Goal: Book appointment/travel/reservation

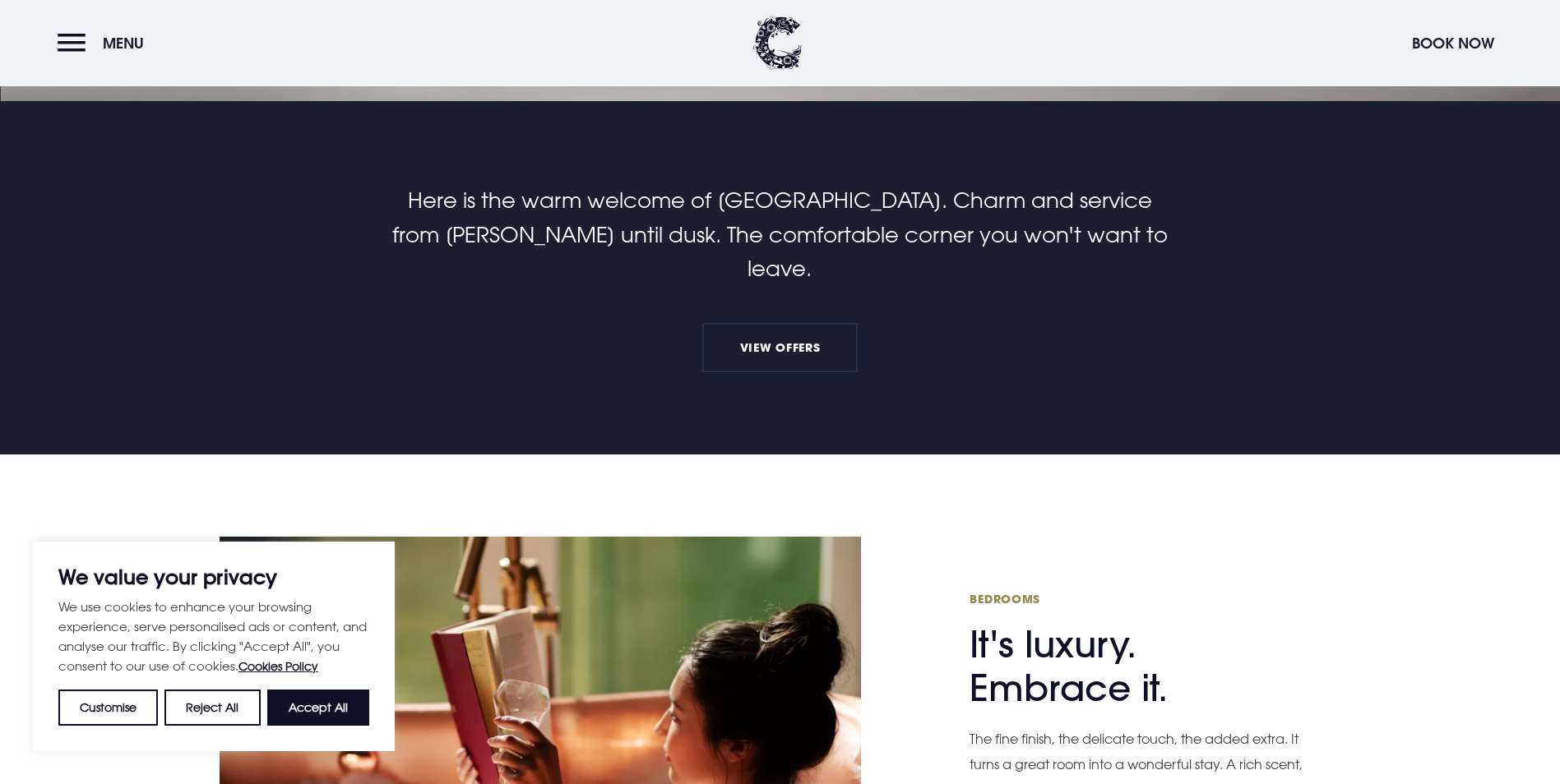
scroll to position [822, 0]
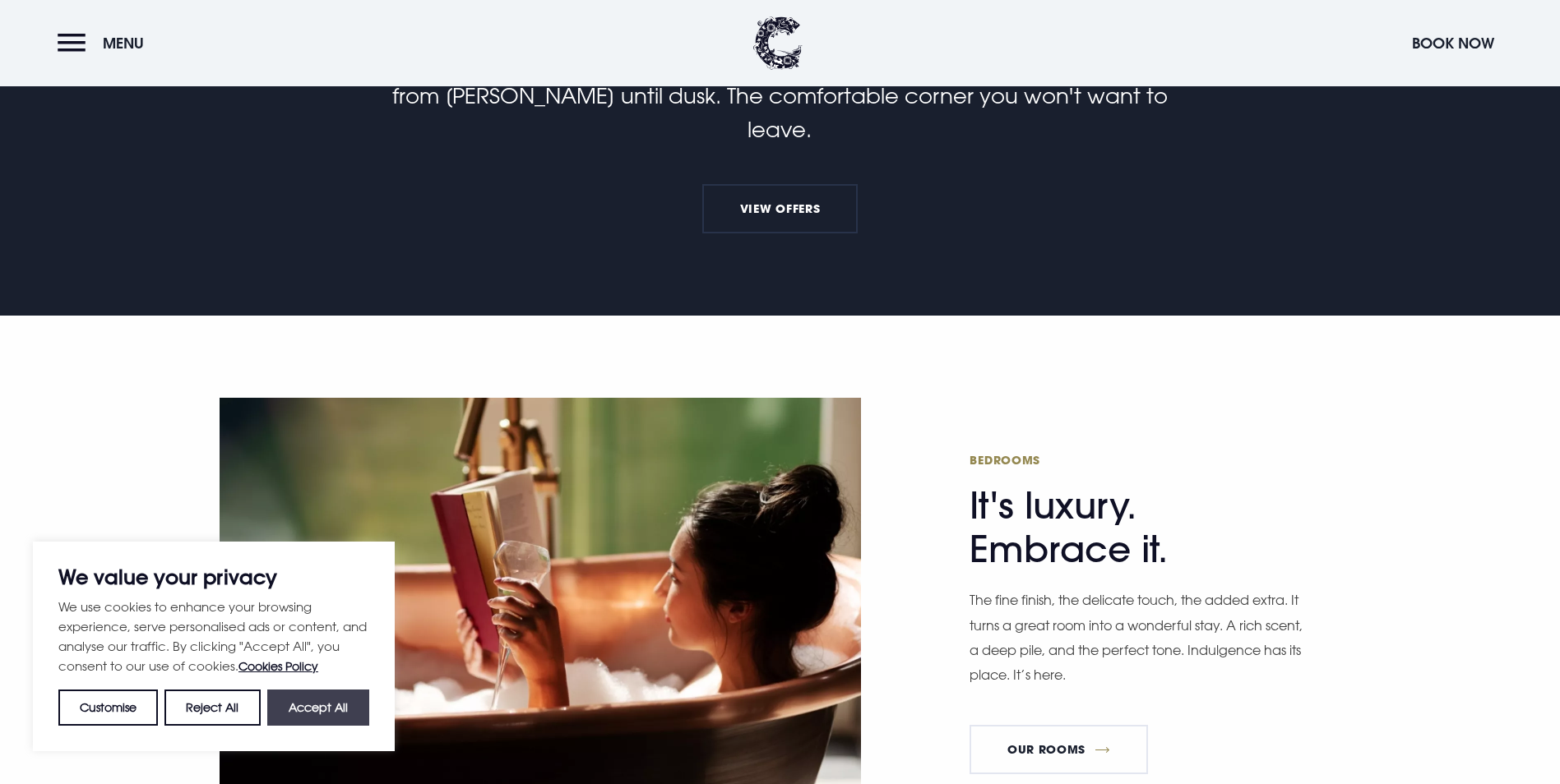
click at [317, 718] on button "Accept All" at bounding box center [318, 707] width 102 height 36
checkbox input "true"
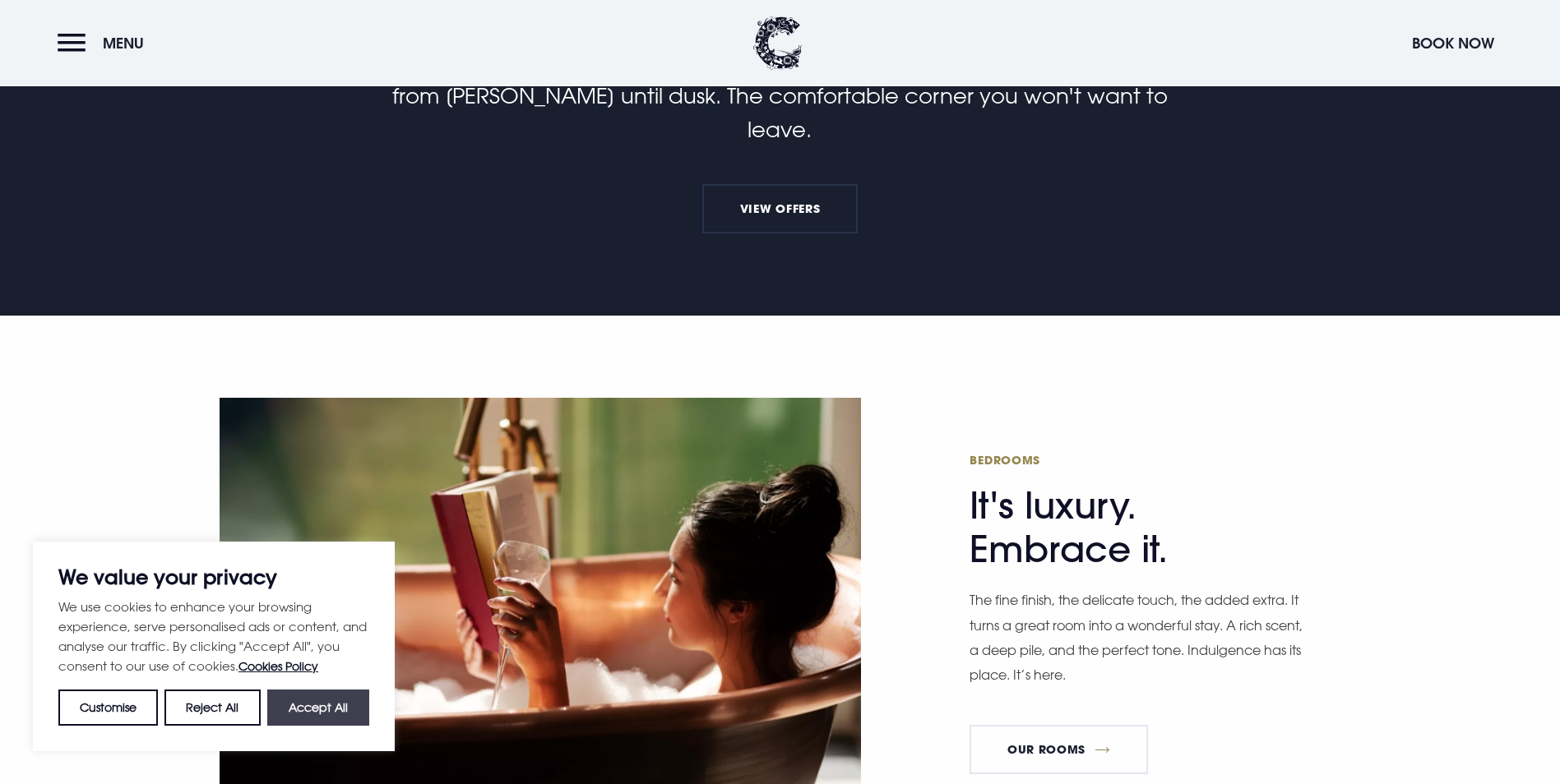
checkbox input "true"
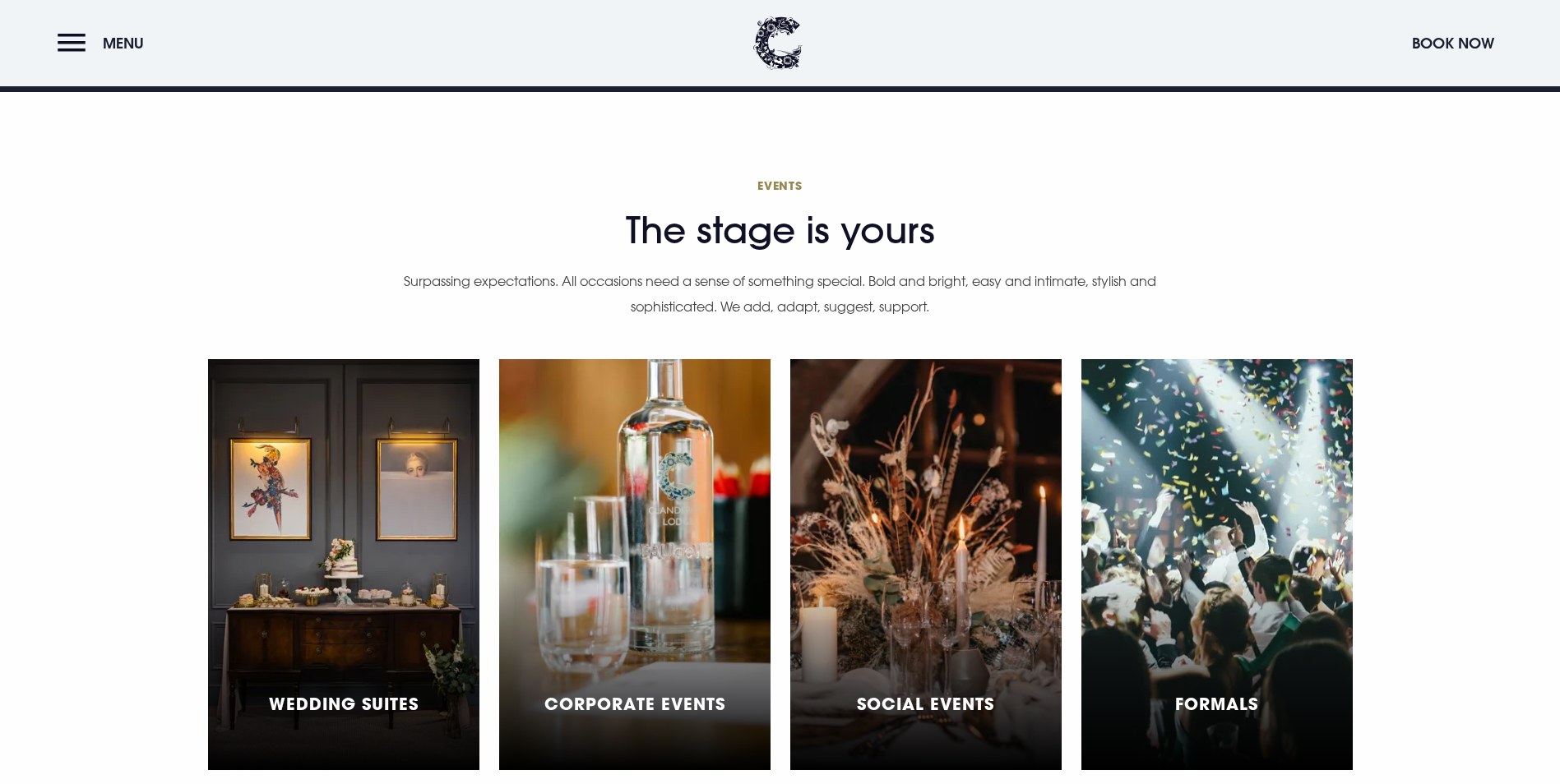
scroll to position [4767, 0]
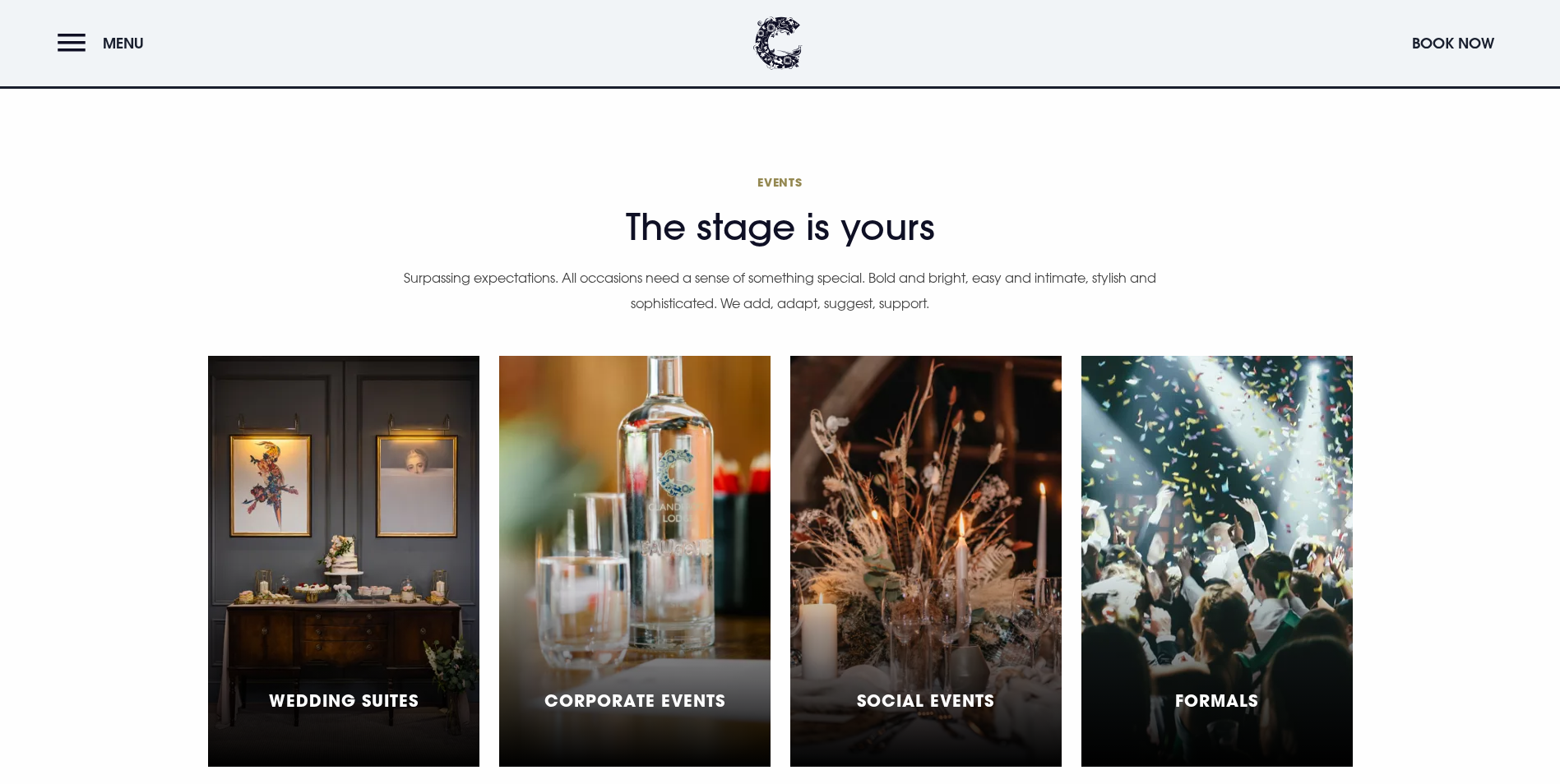
click at [981, 690] on h5 "Social Events" at bounding box center [925, 700] width 138 height 20
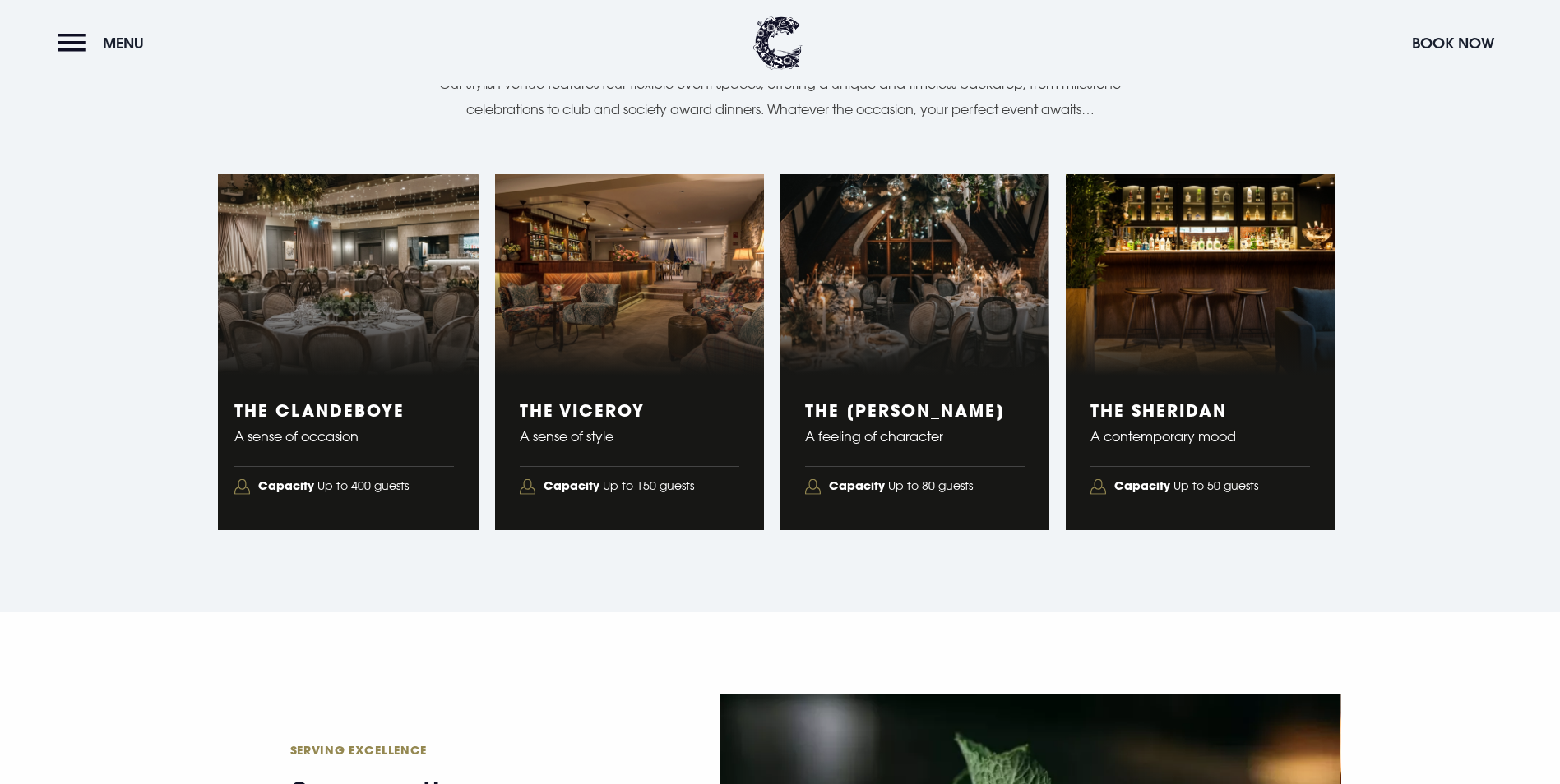
scroll to position [2794, 0]
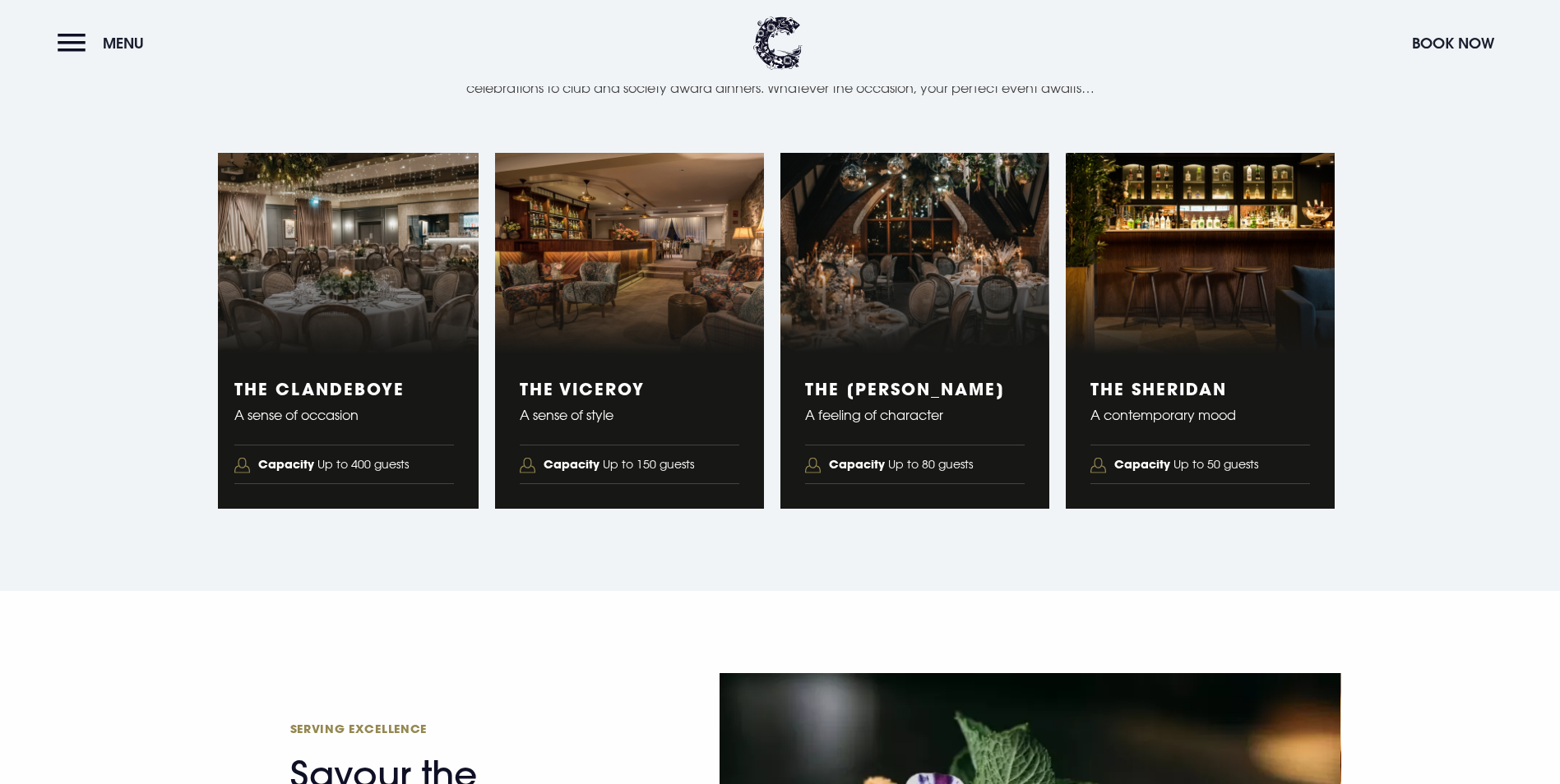
click at [1209, 355] on figure "4 of 4" at bounding box center [1200, 254] width 269 height 202
click at [1156, 355] on img "4 of 4" at bounding box center [1200, 254] width 269 height 202
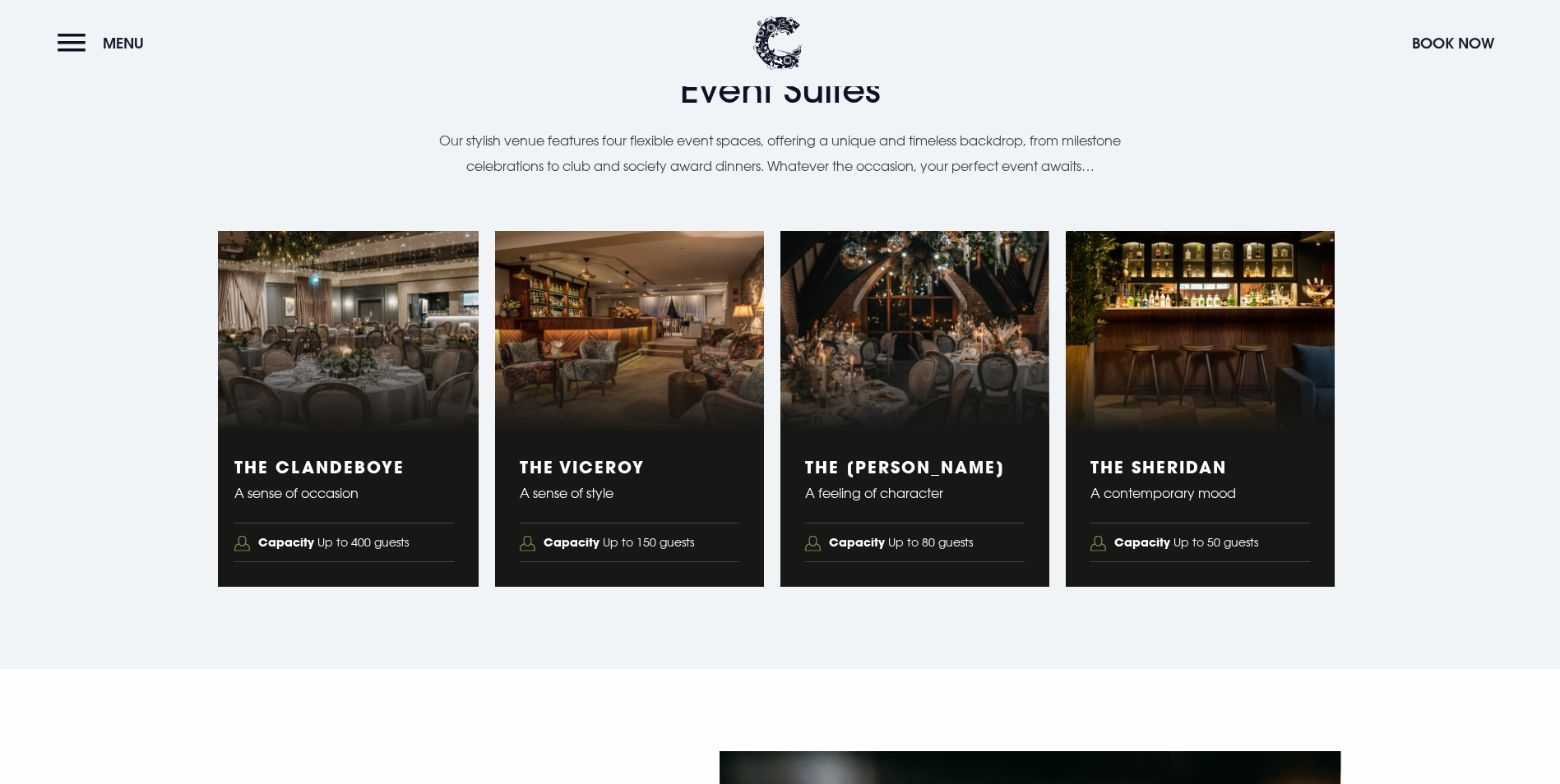
scroll to position [2712, 0]
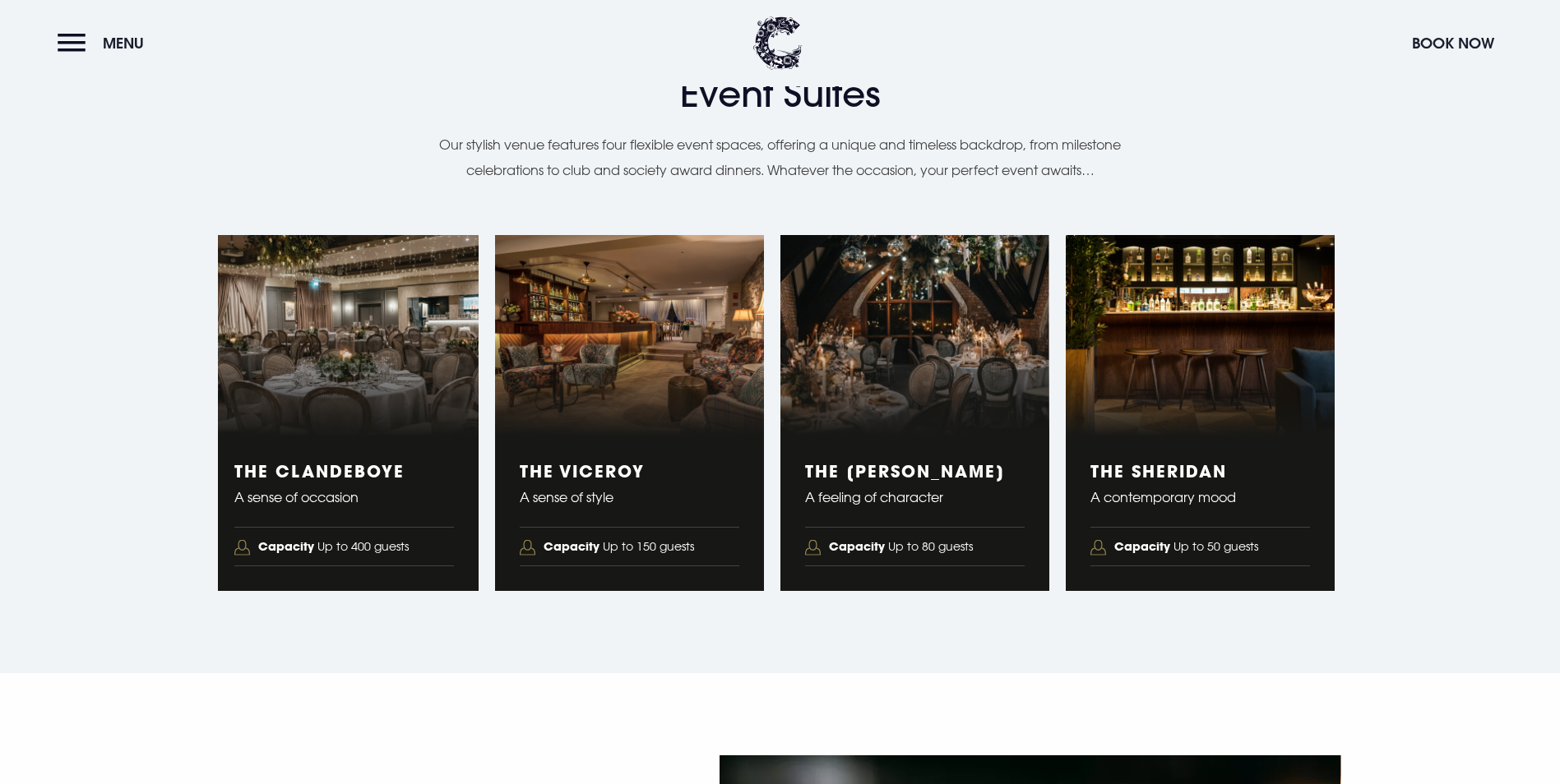
click at [1172, 437] on img "4 of 4" at bounding box center [1200, 336] width 269 height 202
click at [1165, 437] on figure "4 of 4" at bounding box center [1200, 336] width 269 height 202
click at [1135, 591] on div "The Sheridan A contemporary mood Capacity Up to 50 guests" at bounding box center [1200, 514] width 269 height 154
click at [1162, 554] on strong "Capacity" at bounding box center [1142, 546] width 56 height 16
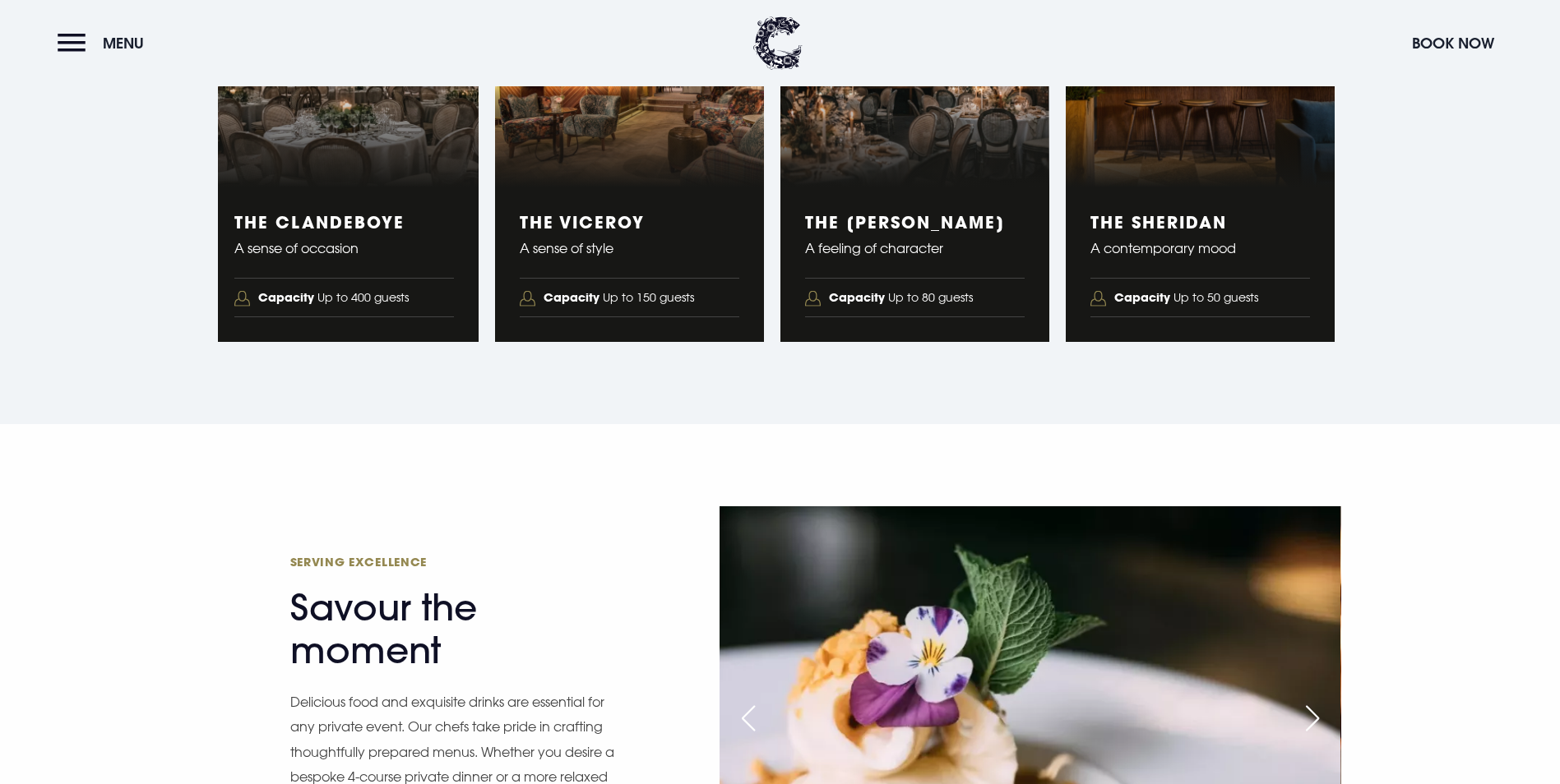
scroll to position [2794, 0]
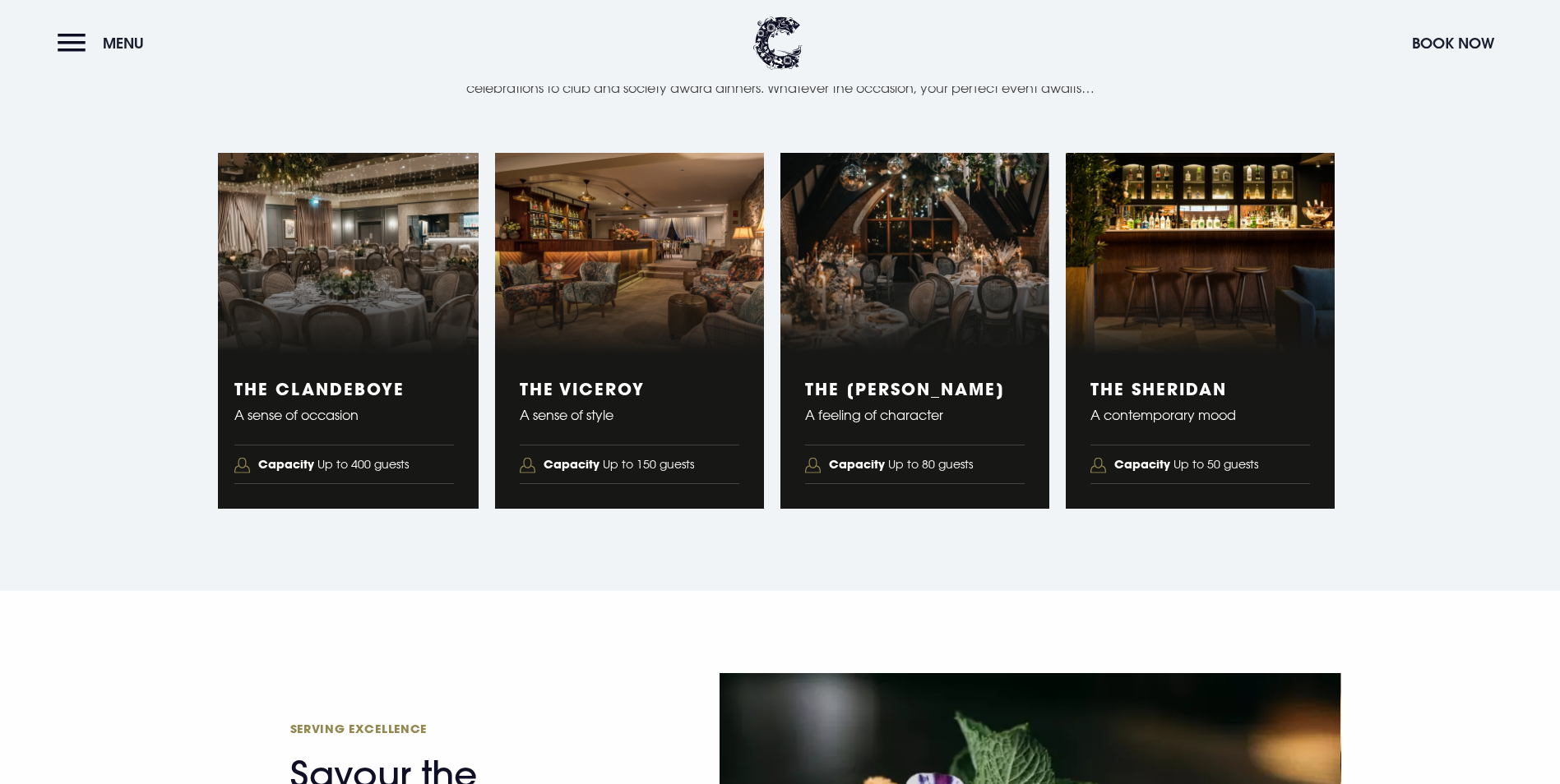
click at [897, 485] on li "Capacity Up to 80 guests" at bounding box center [914, 464] width 220 height 40
click at [893, 475] on span "Capacity Up to 80 guests" at bounding box center [901, 465] width 144 height 22
click at [891, 398] on h3 "The Blackwood" at bounding box center [914, 389] width 220 height 20
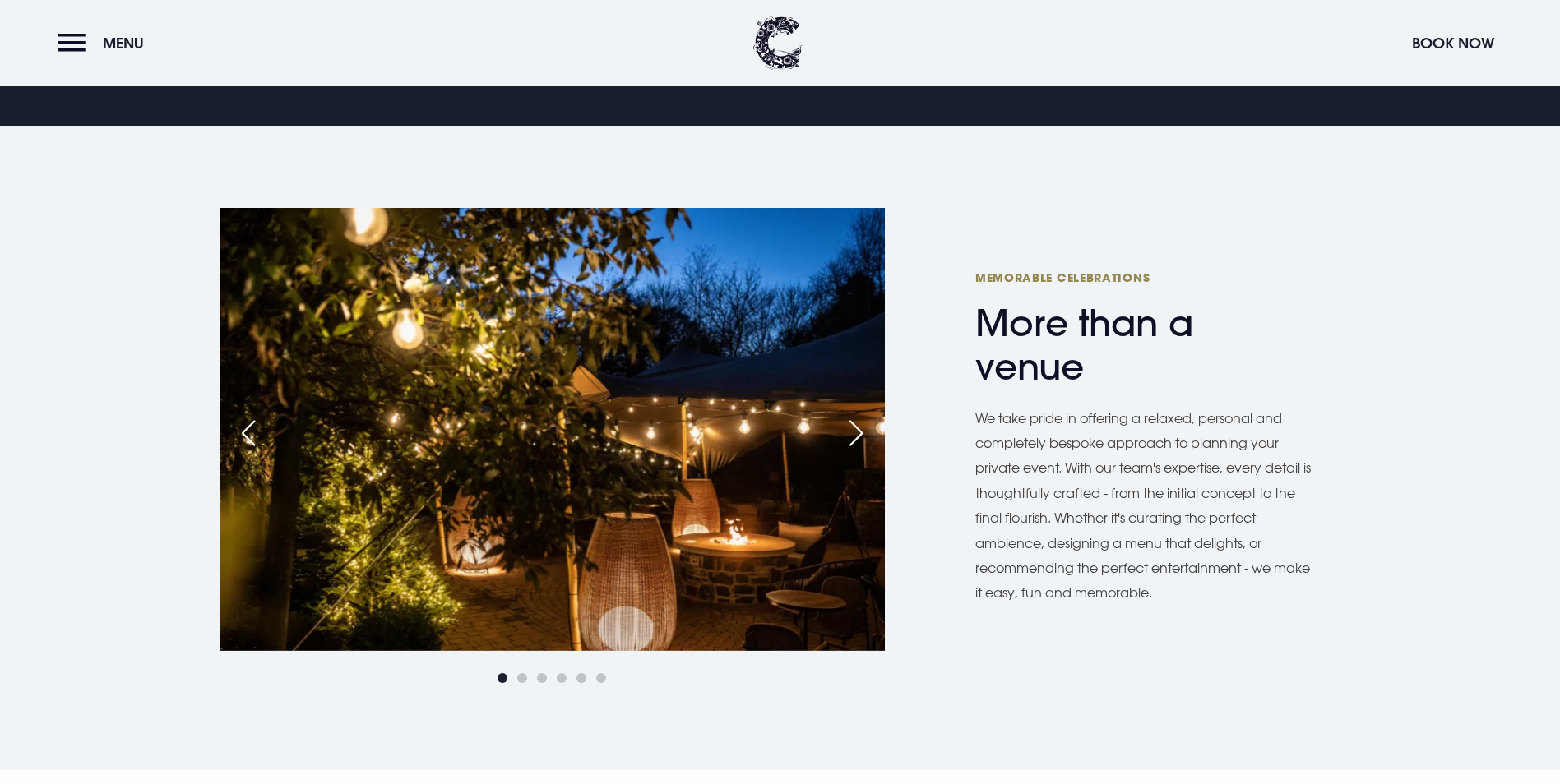
scroll to position [913, 0]
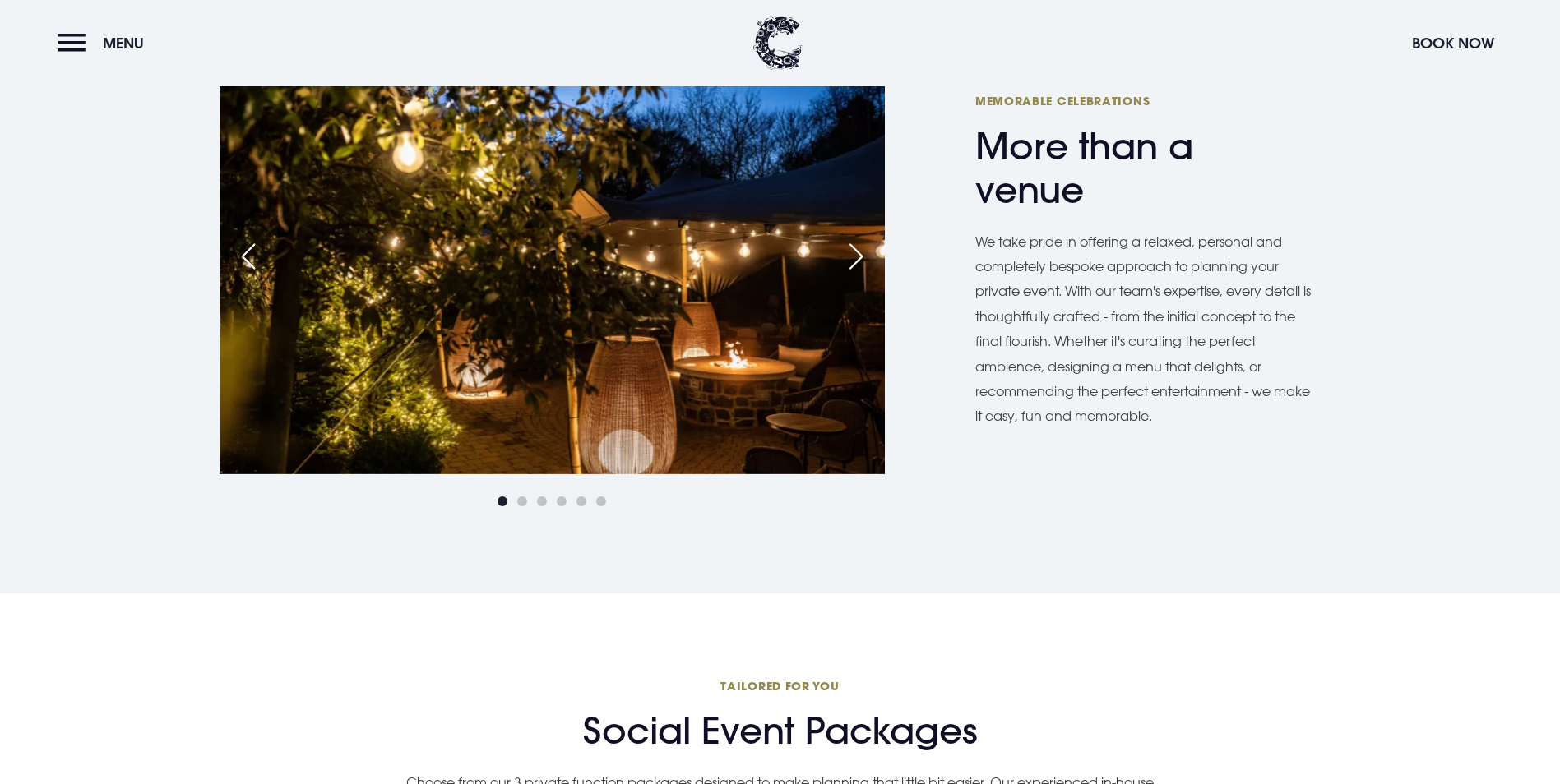
click at [862, 274] on div "Next slide" at bounding box center [856, 256] width 41 height 36
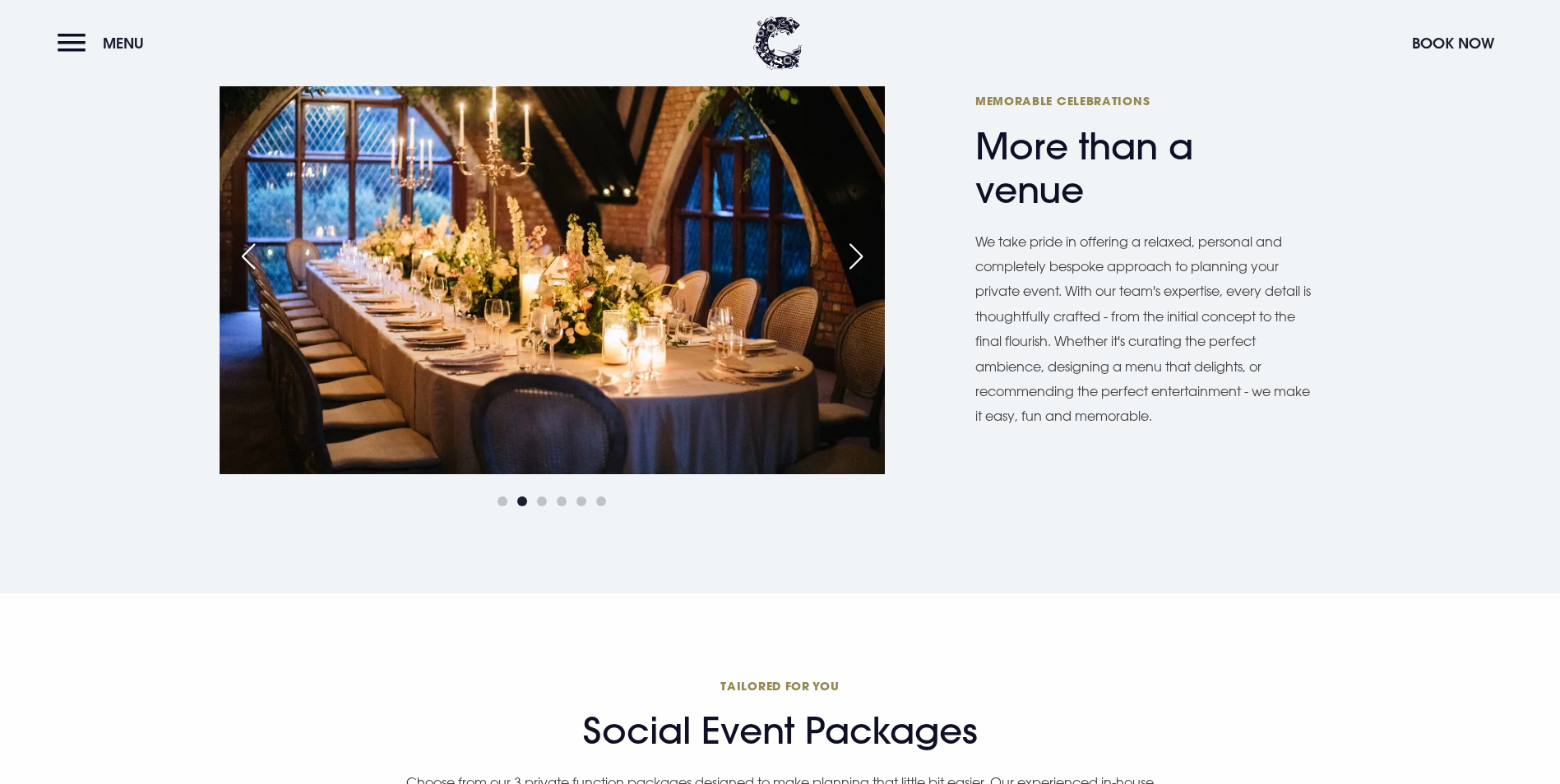
click at [862, 274] on div "Next slide" at bounding box center [856, 256] width 41 height 36
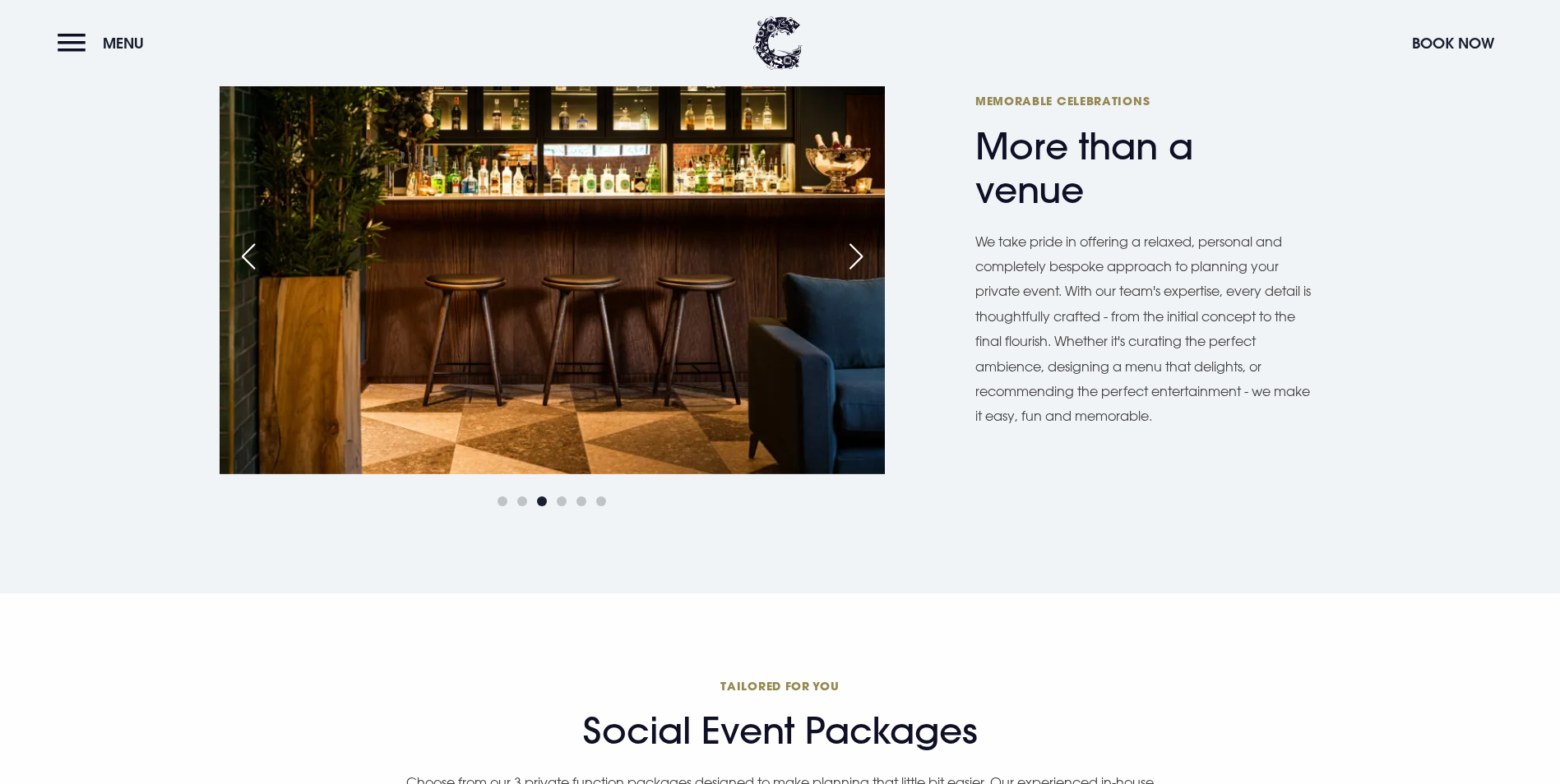
click at [862, 274] on div "Next slide" at bounding box center [856, 256] width 41 height 36
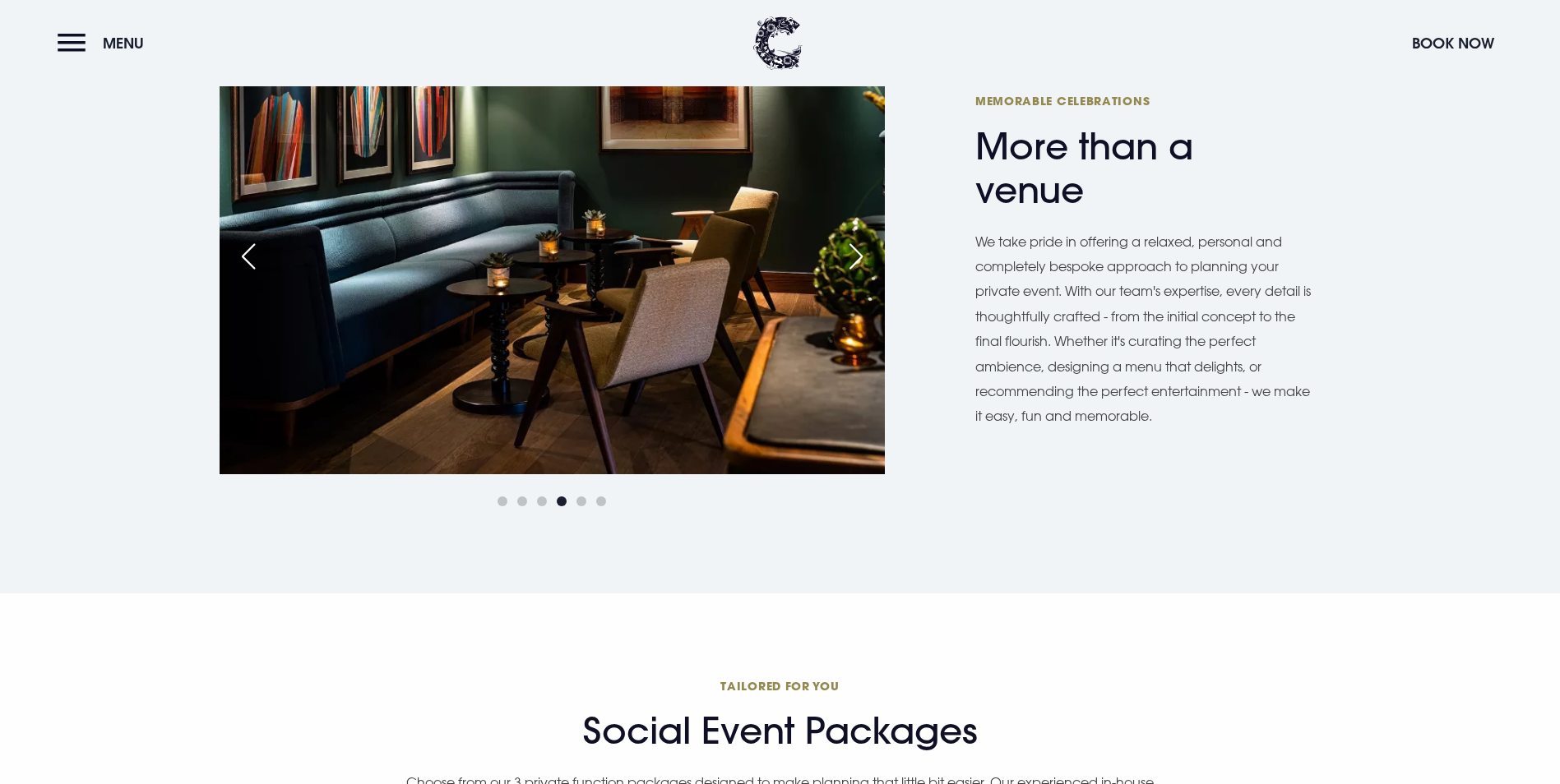
click at [862, 274] on div "Next slide" at bounding box center [856, 256] width 41 height 36
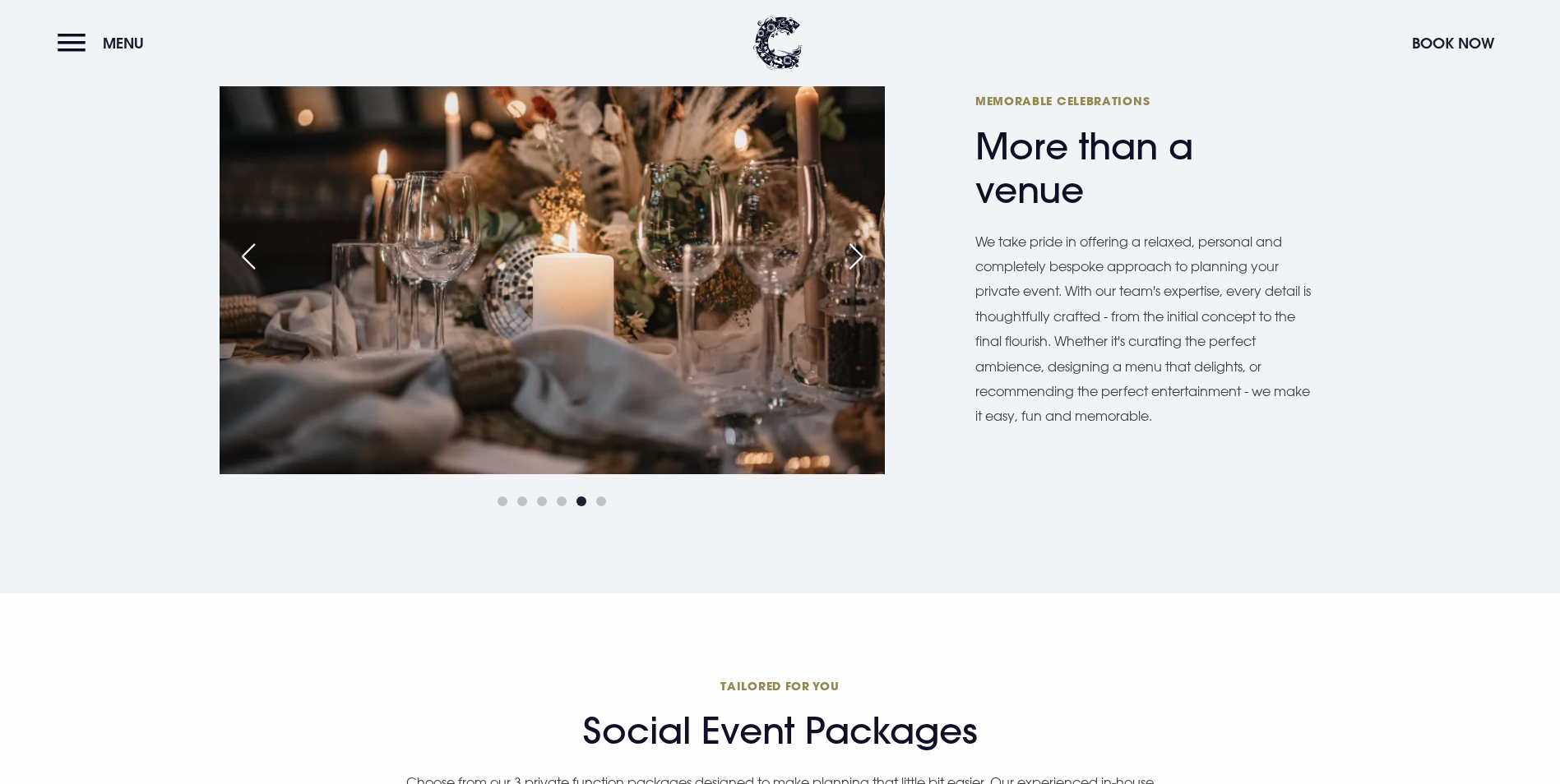
click at [862, 274] on div "Next slide" at bounding box center [856, 256] width 41 height 36
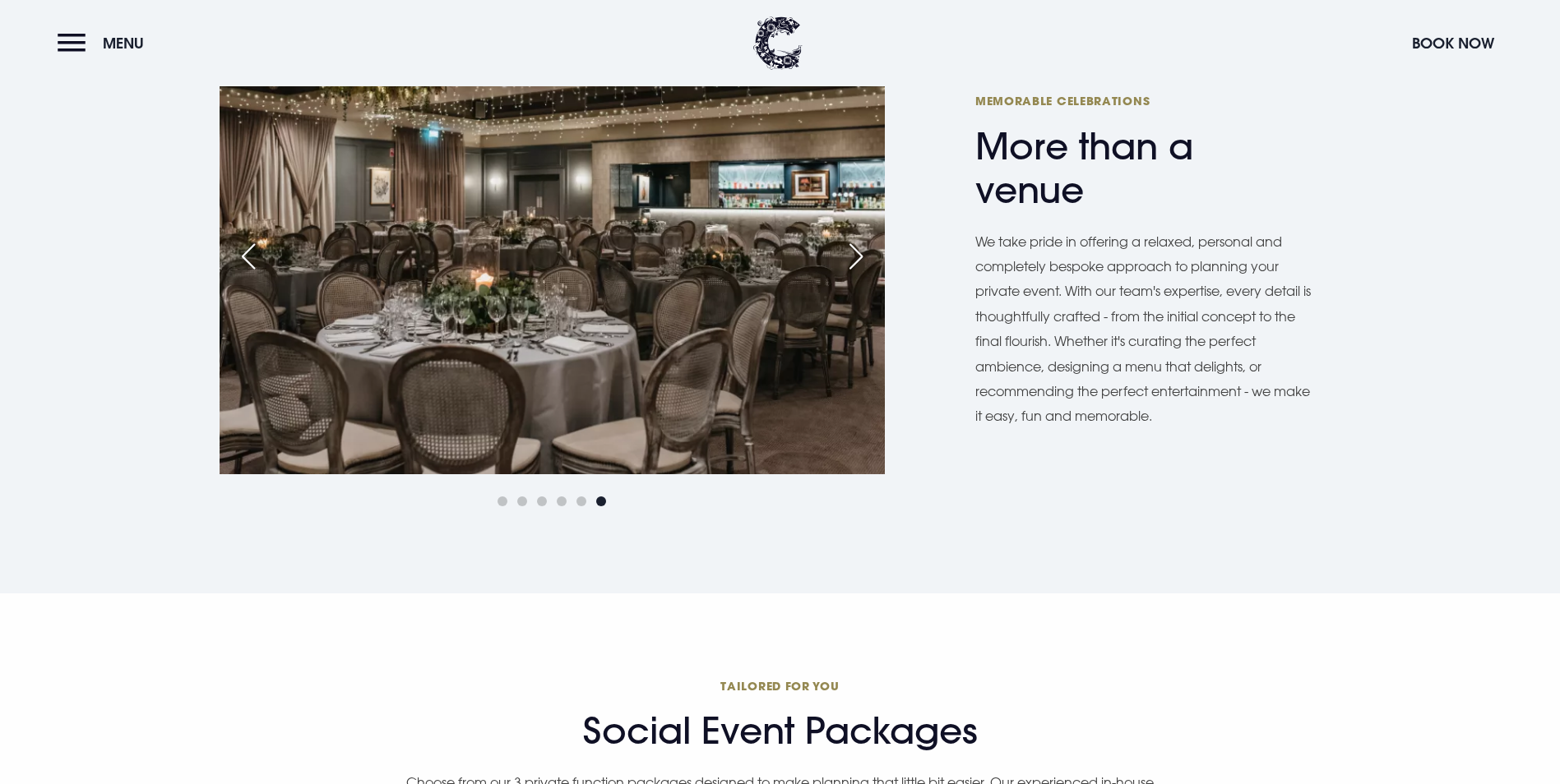
click at [862, 274] on div "Next slide" at bounding box center [856, 256] width 41 height 36
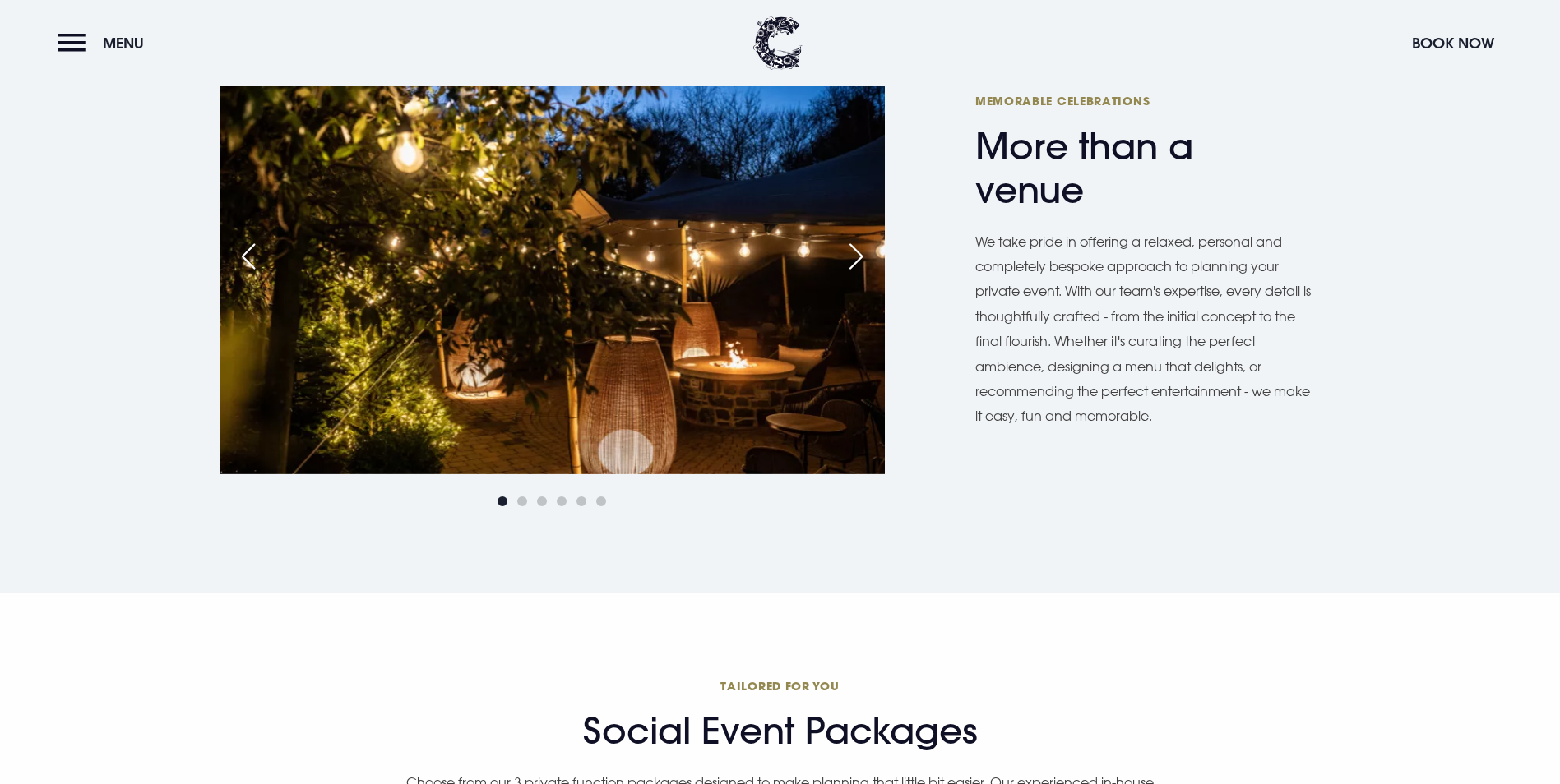
click at [862, 274] on div "Next slide" at bounding box center [856, 256] width 41 height 36
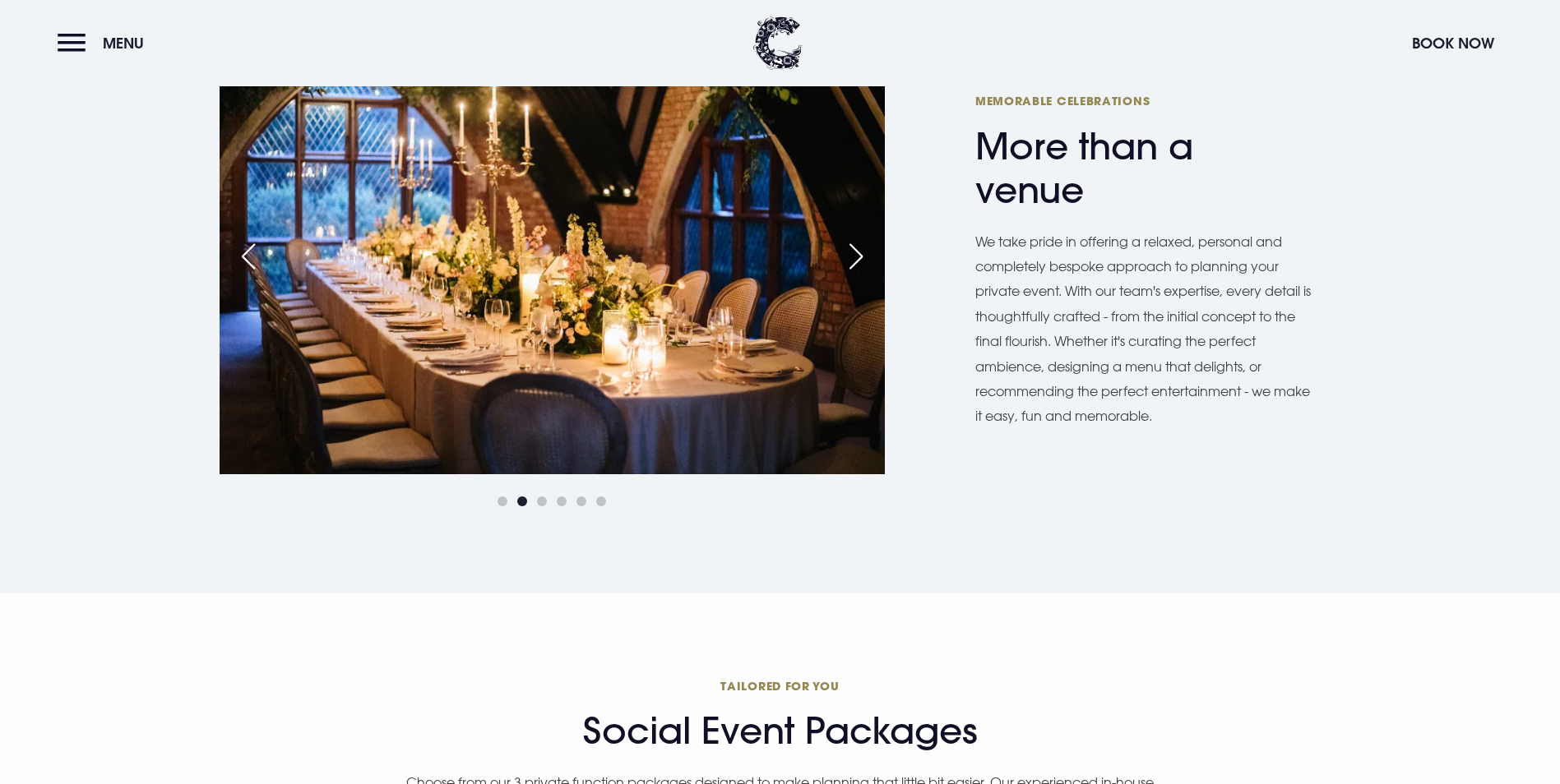
click at [862, 274] on div "Next slide" at bounding box center [856, 256] width 41 height 36
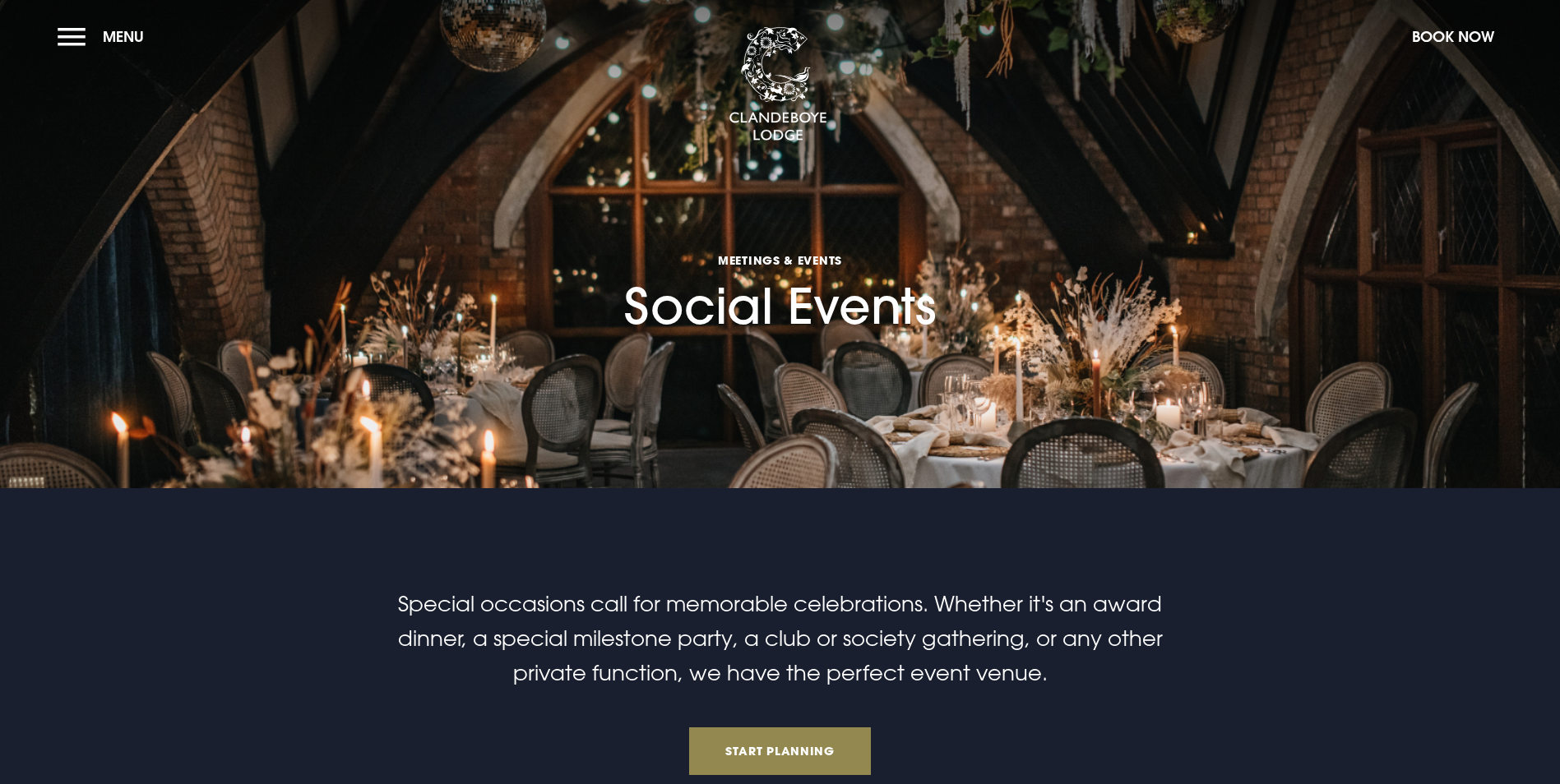
scroll to position [0, 0]
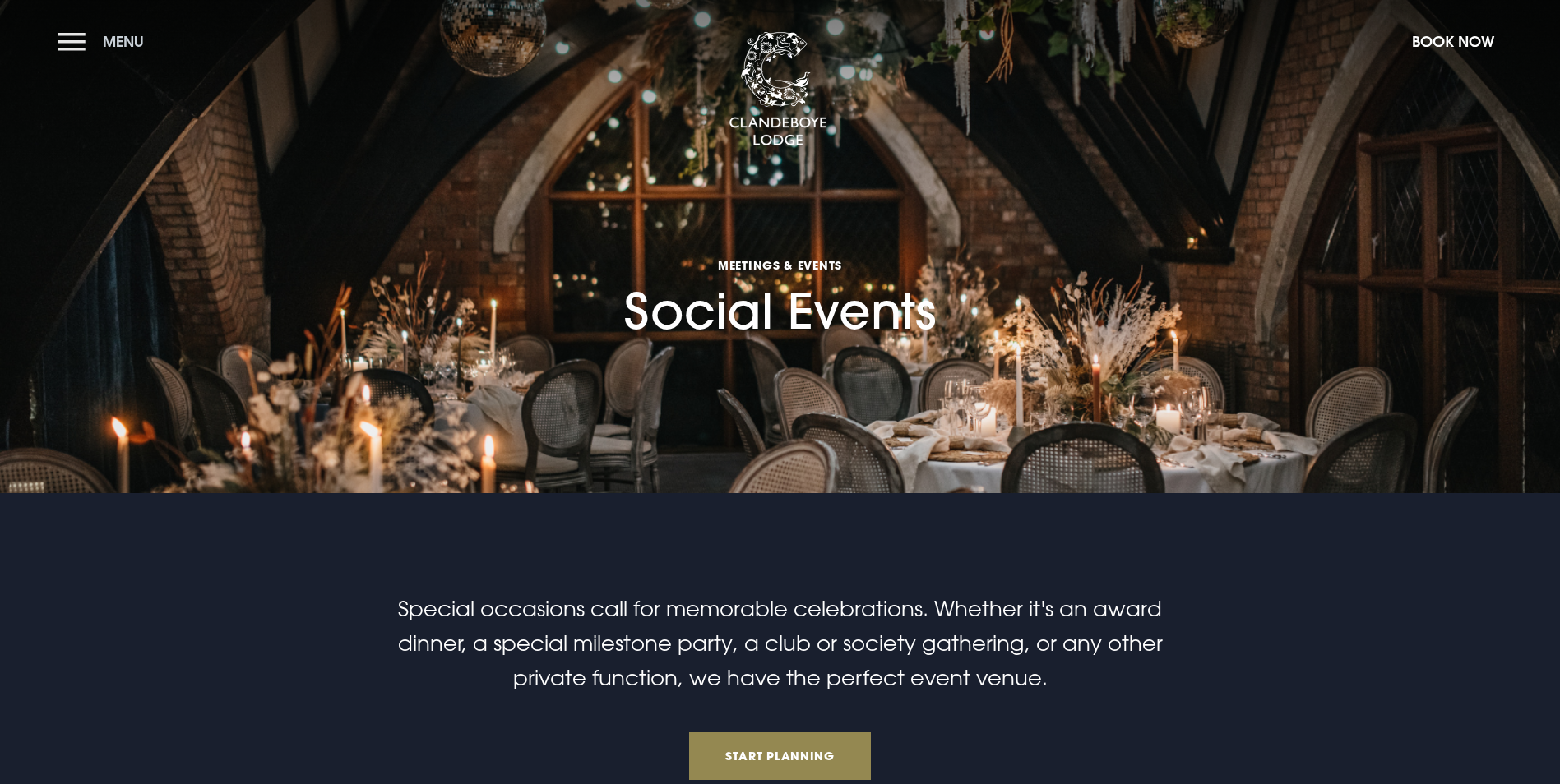
click at [81, 38] on button "Menu" at bounding box center [105, 41] width 95 height 35
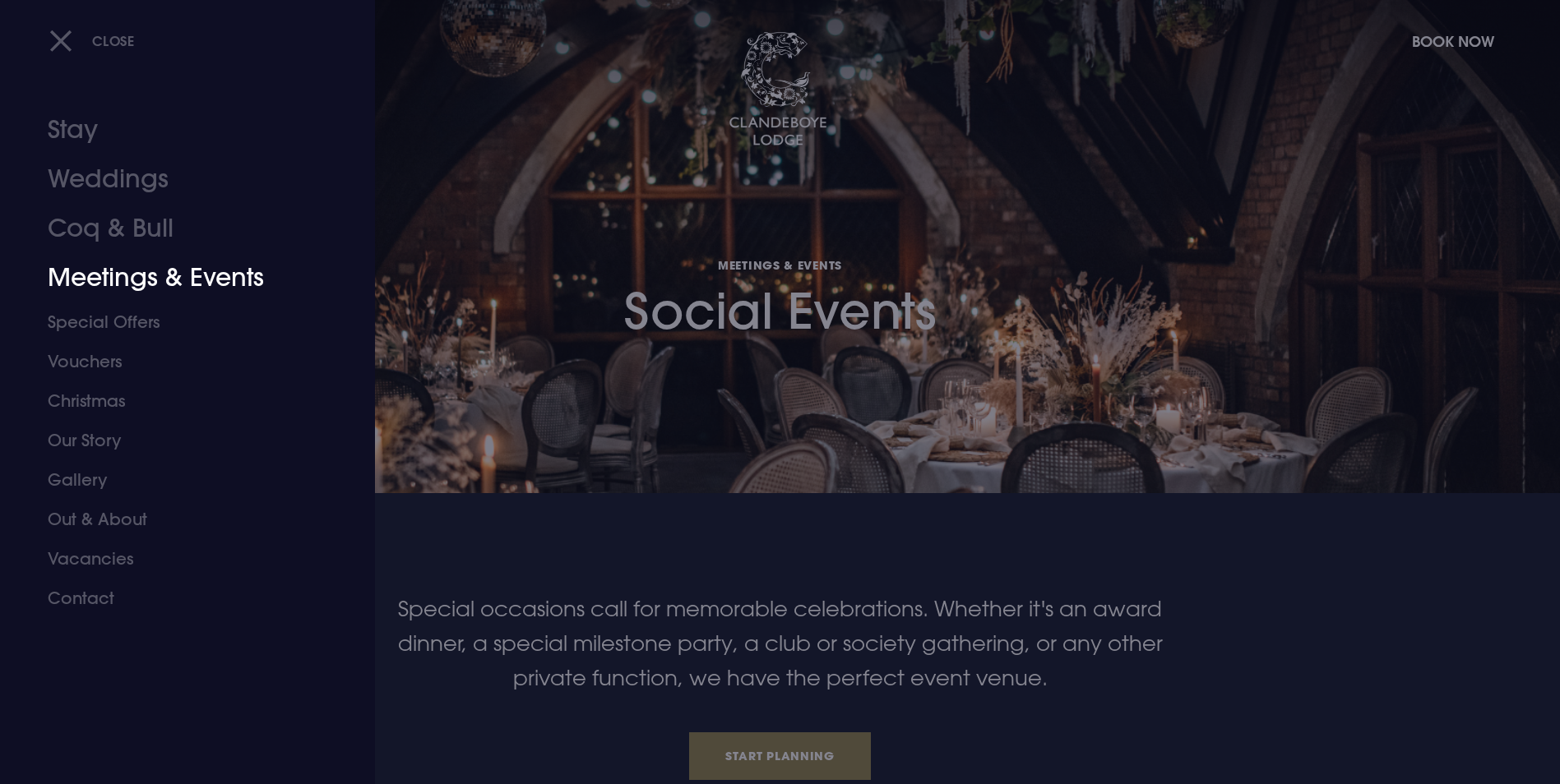
click at [125, 282] on link "Meetings & Events" at bounding box center [178, 277] width 260 height 50
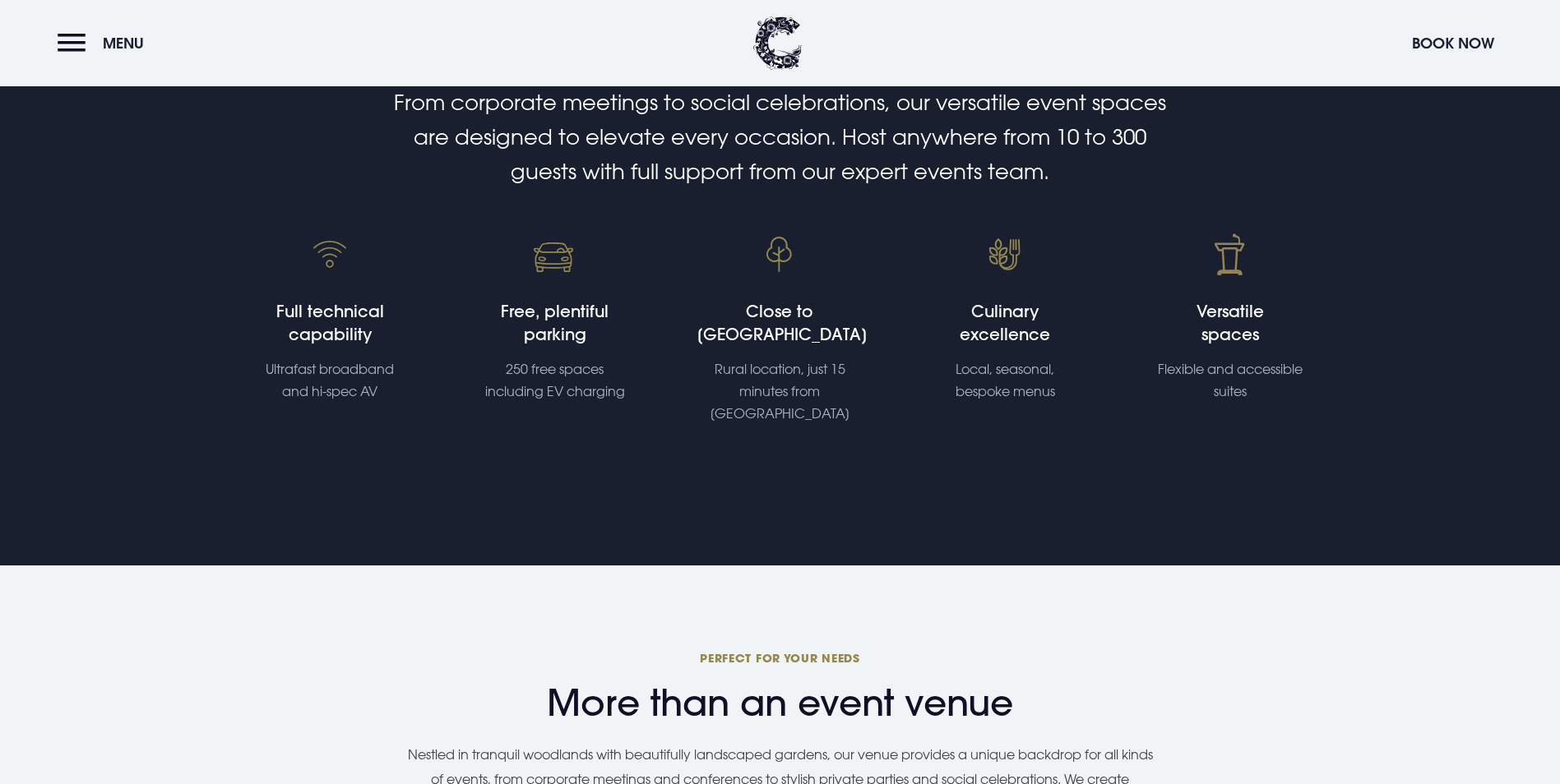
scroll to position [329, 0]
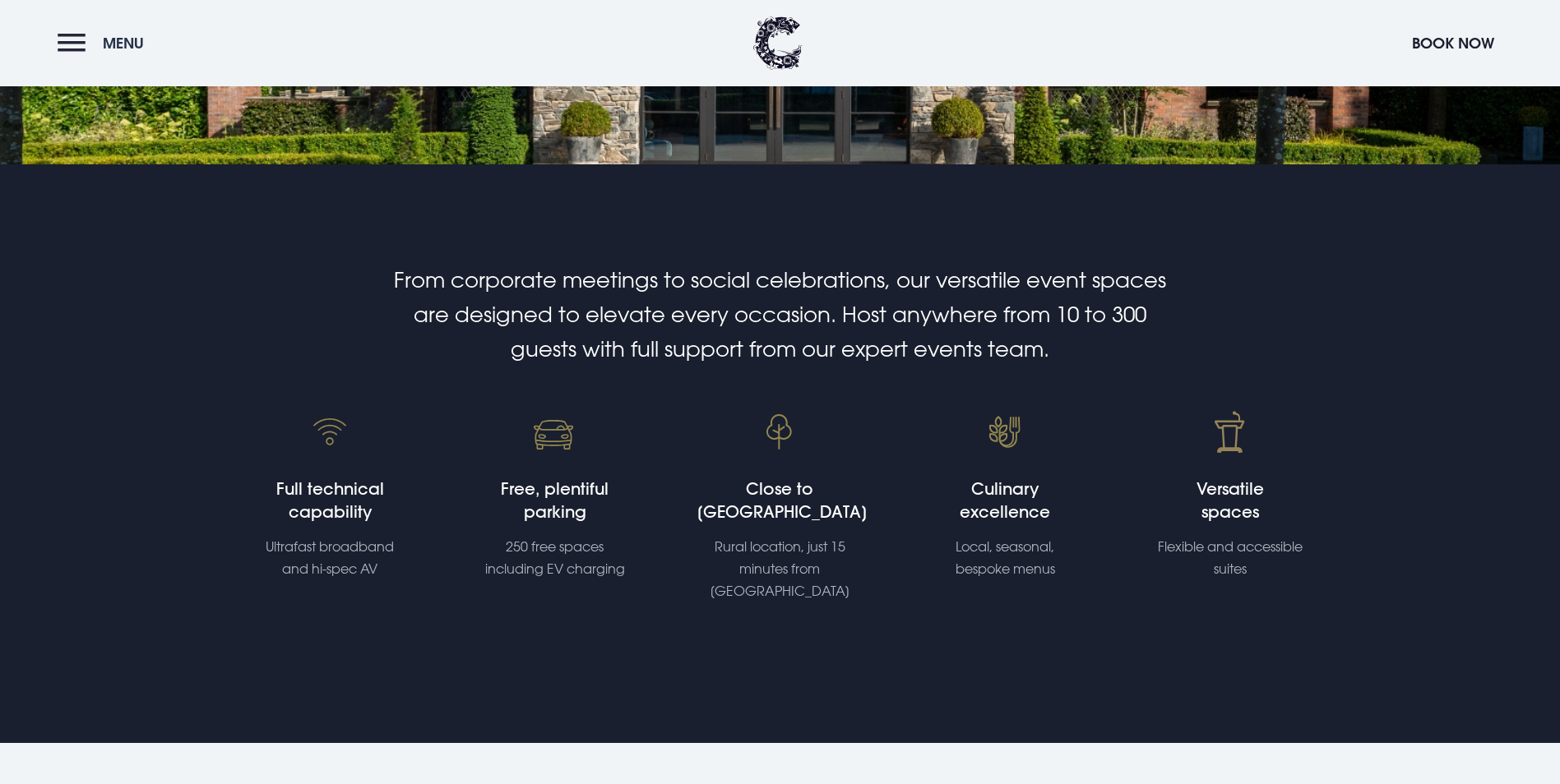
click at [75, 44] on button "Menu" at bounding box center [105, 43] width 95 height 35
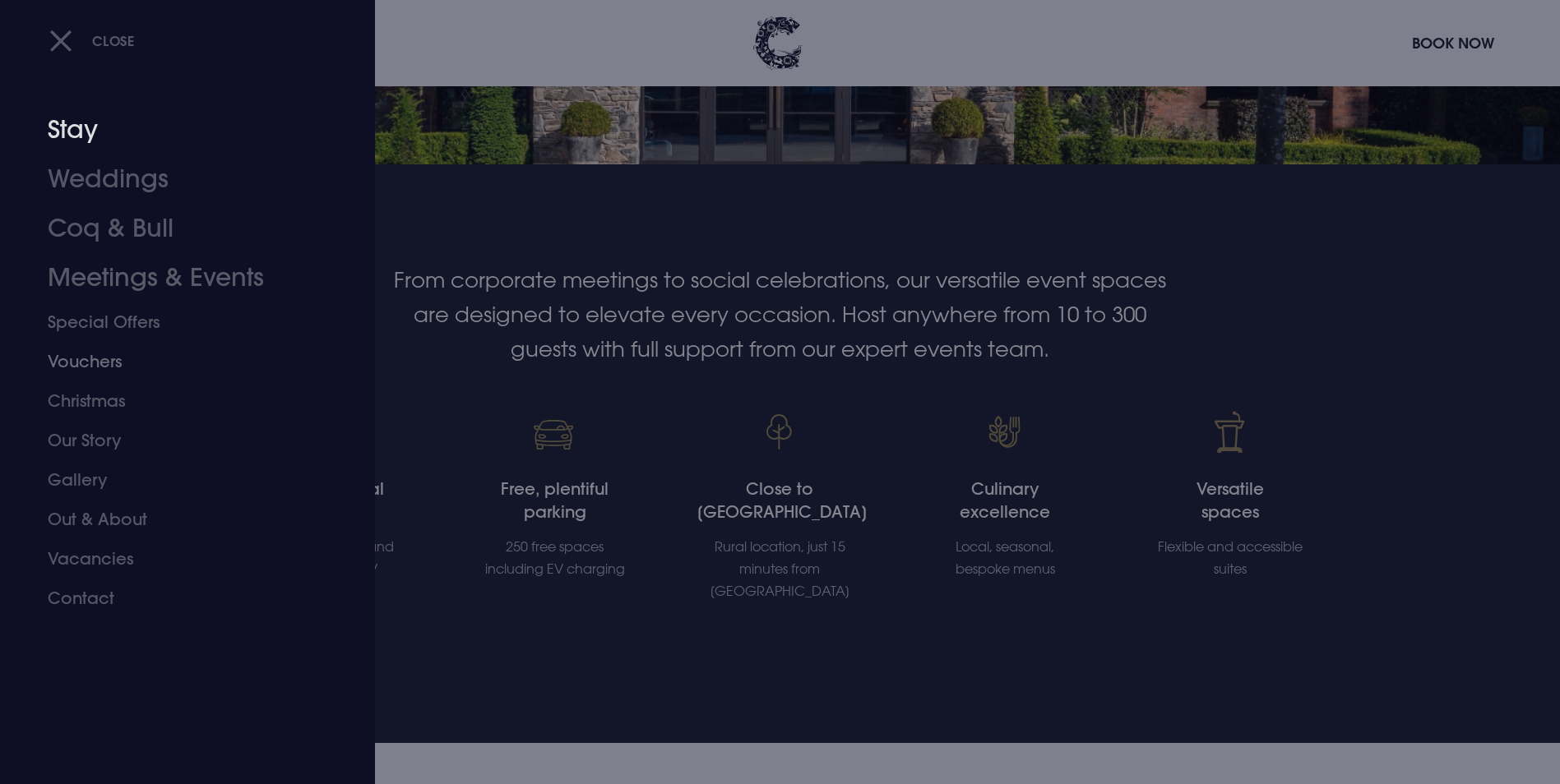
click at [86, 130] on link "Stay" at bounding box center [178, 130] width 260 height 50
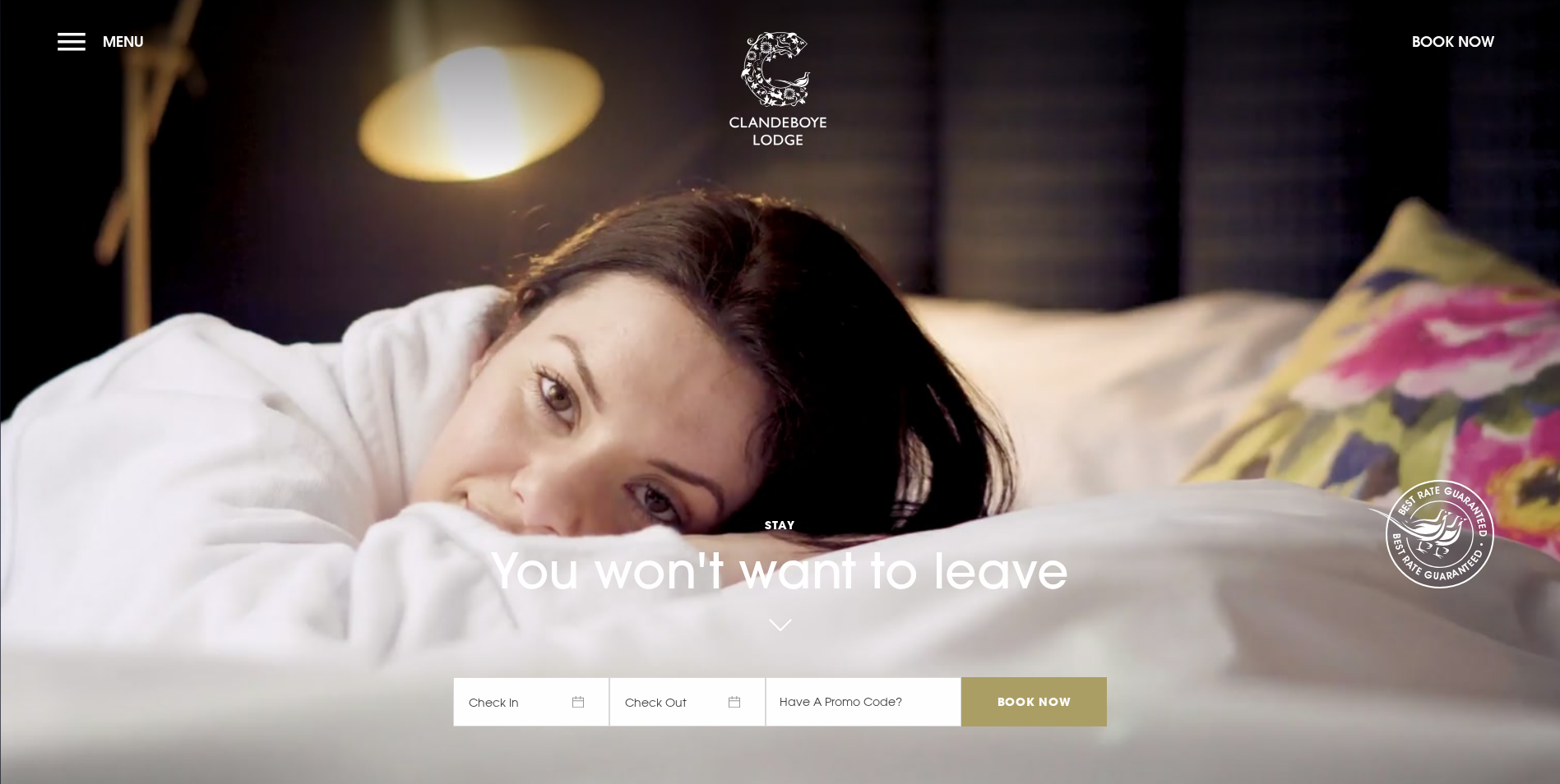
click at [1046, 678] on input "Book Now" at bounding box center [1033, 702] width 145 height 50
click at [87, 42] on button "Menu" at bounding box center [105, 41] width 95 height 35
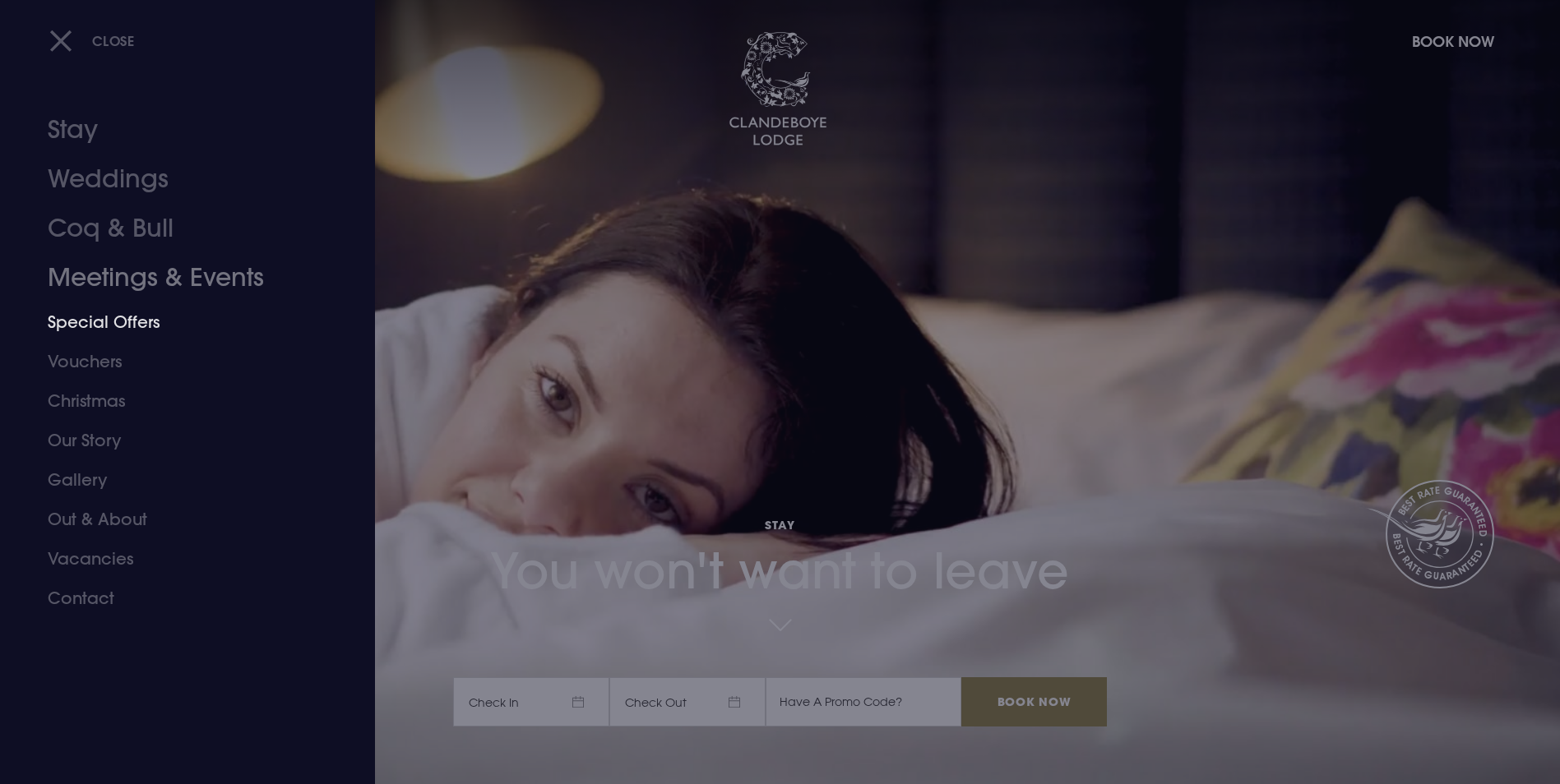
click at [144, 268] on link "Meetings & Events" at bounding box center [178, 277] width 260 height 50
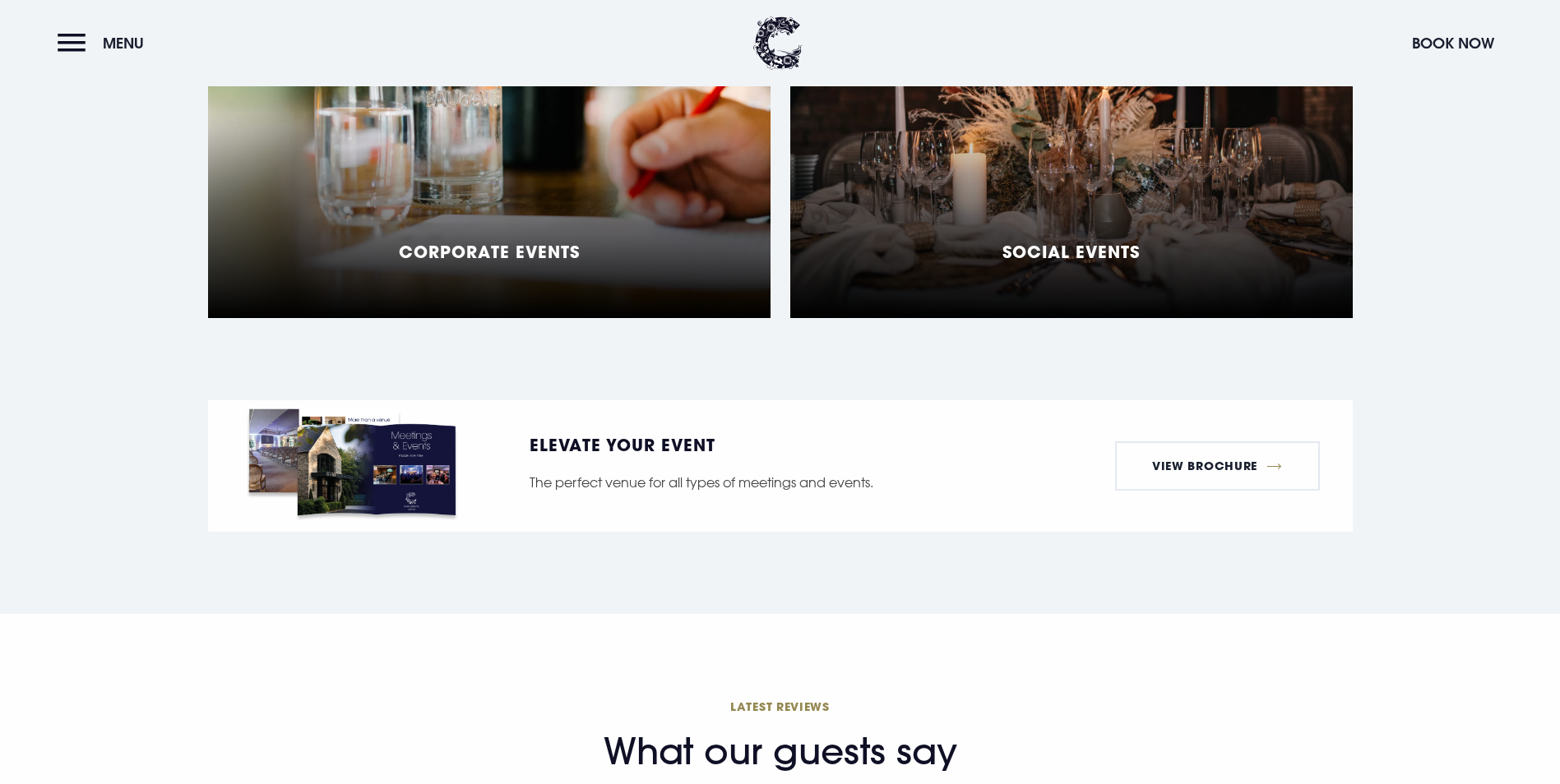
scroll to position [1307, 0]
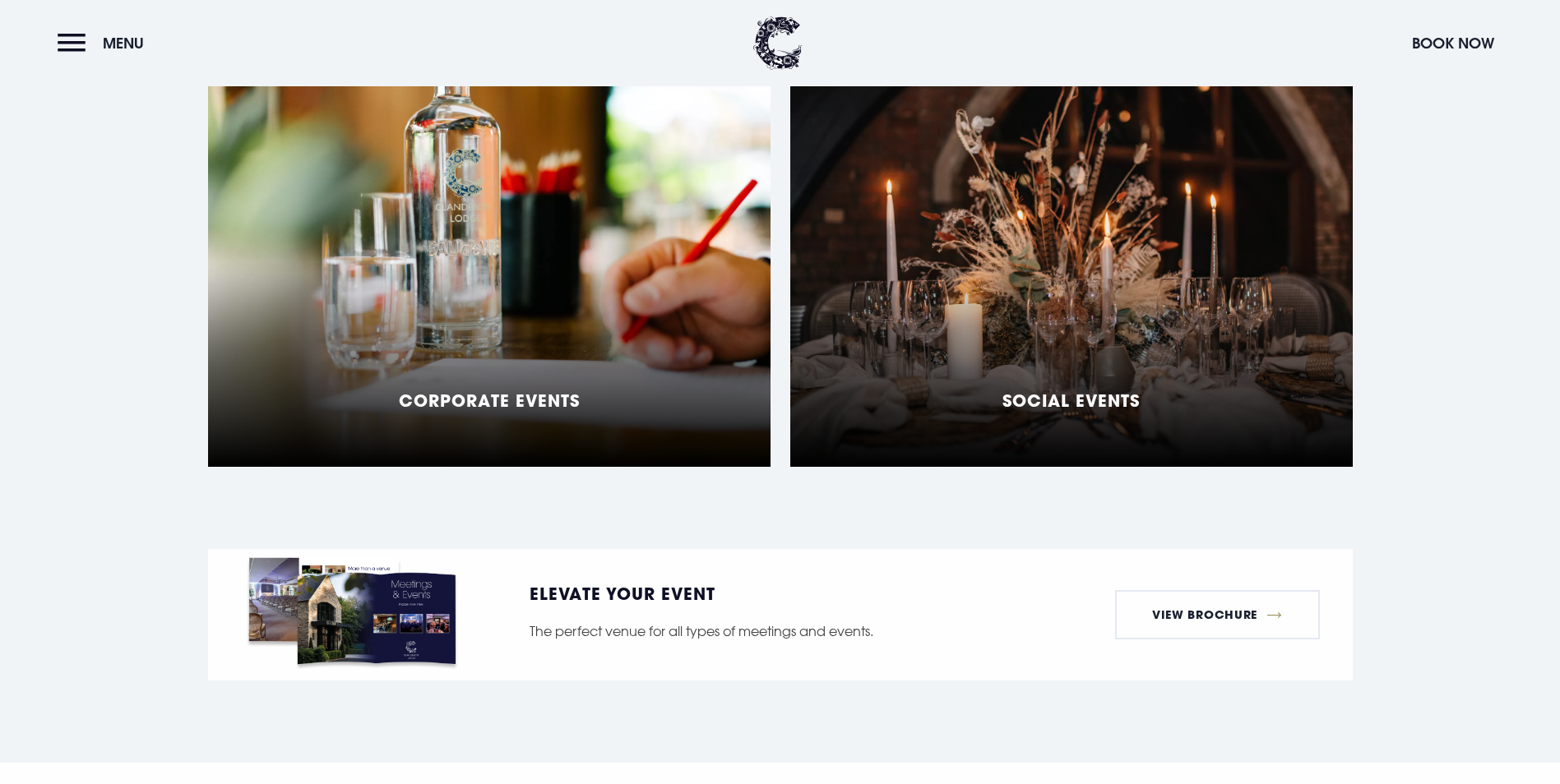
click at [1195, 433] on div "Social Events" at bounding box center [1072, 261] width 563 height 411
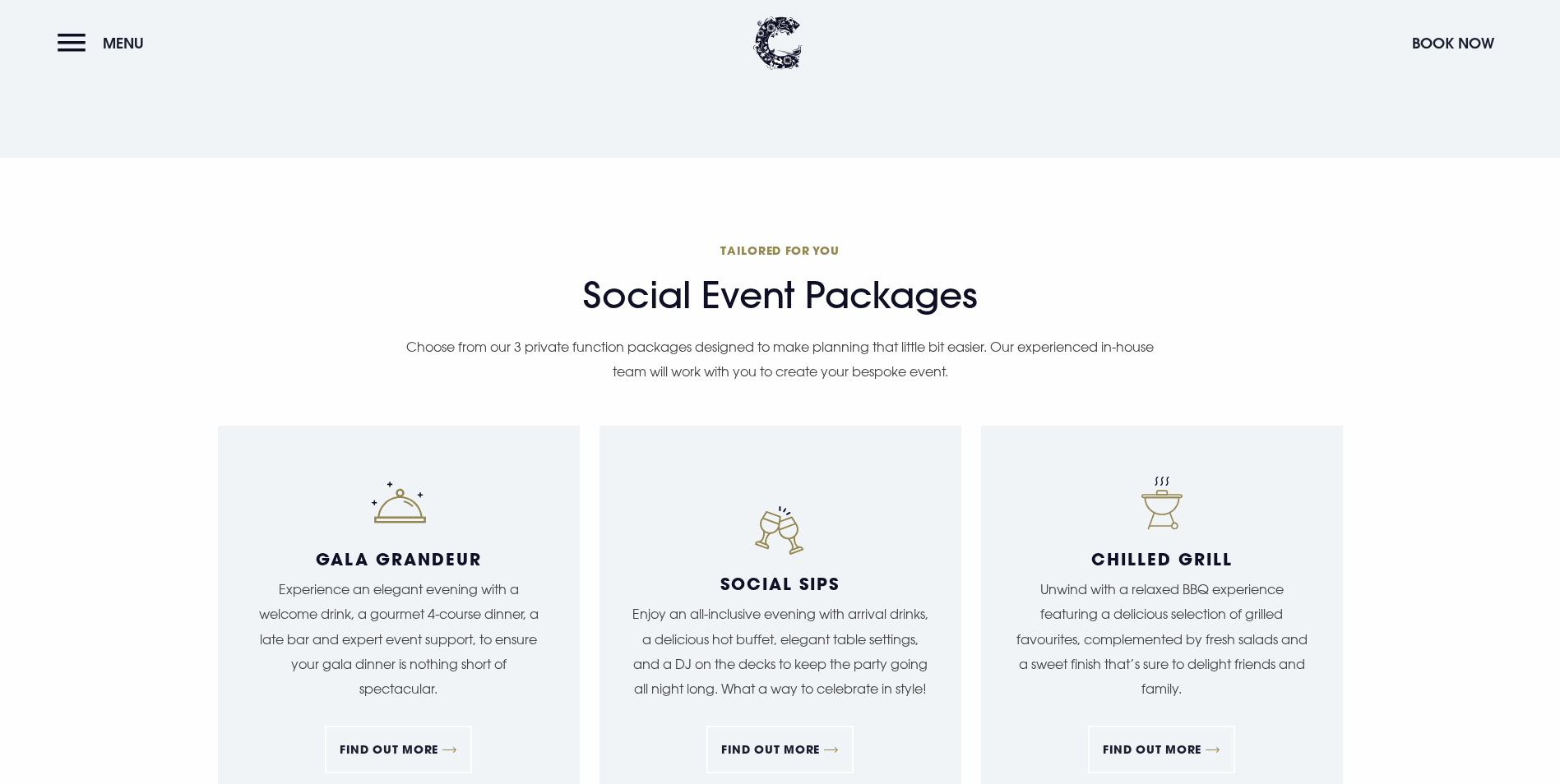
scroll to position [1644, 0]
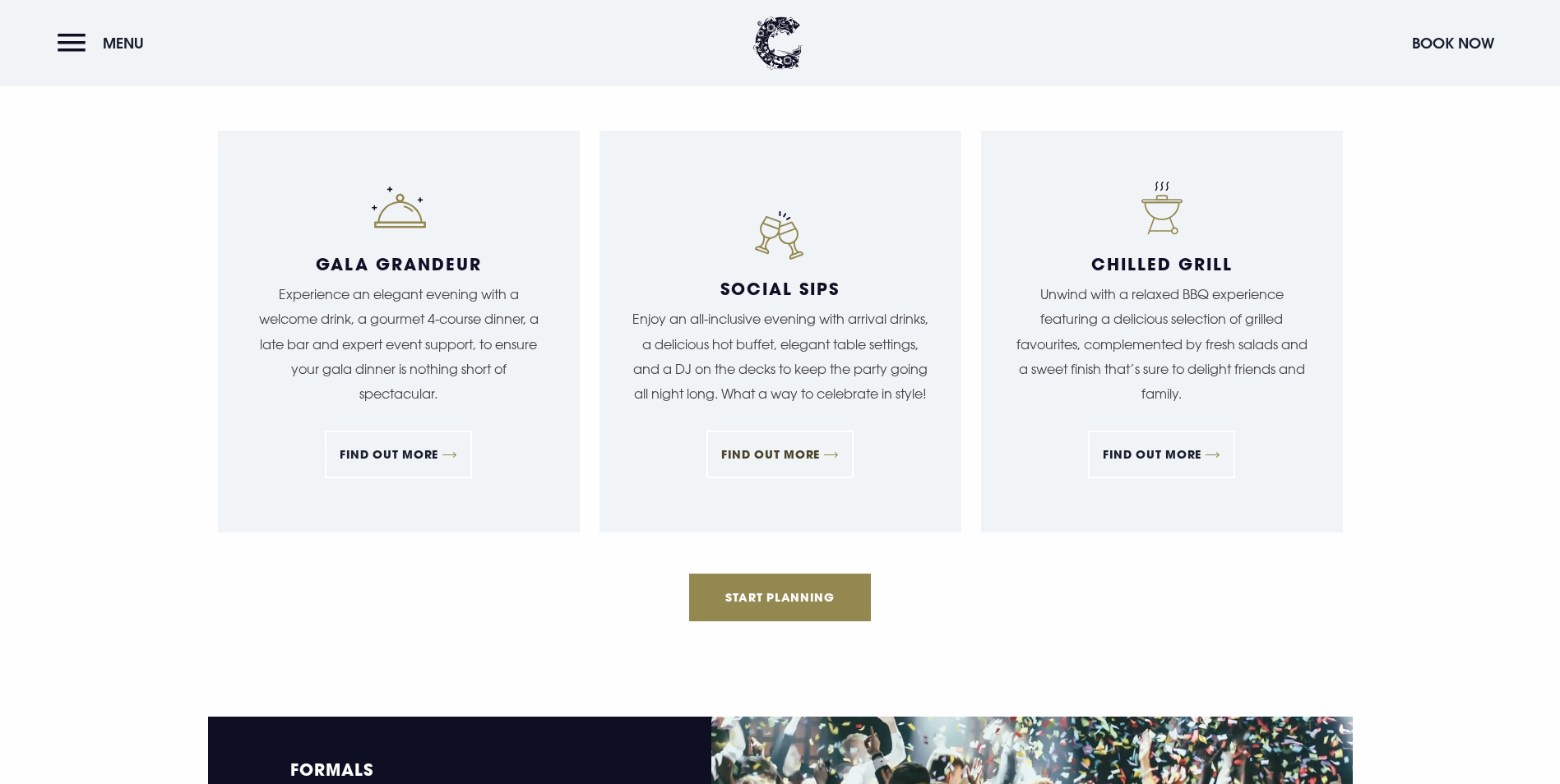
click at [793, 478] on link "FIND OUT MORE" at bounding box center [780, 454] width 148 height 48
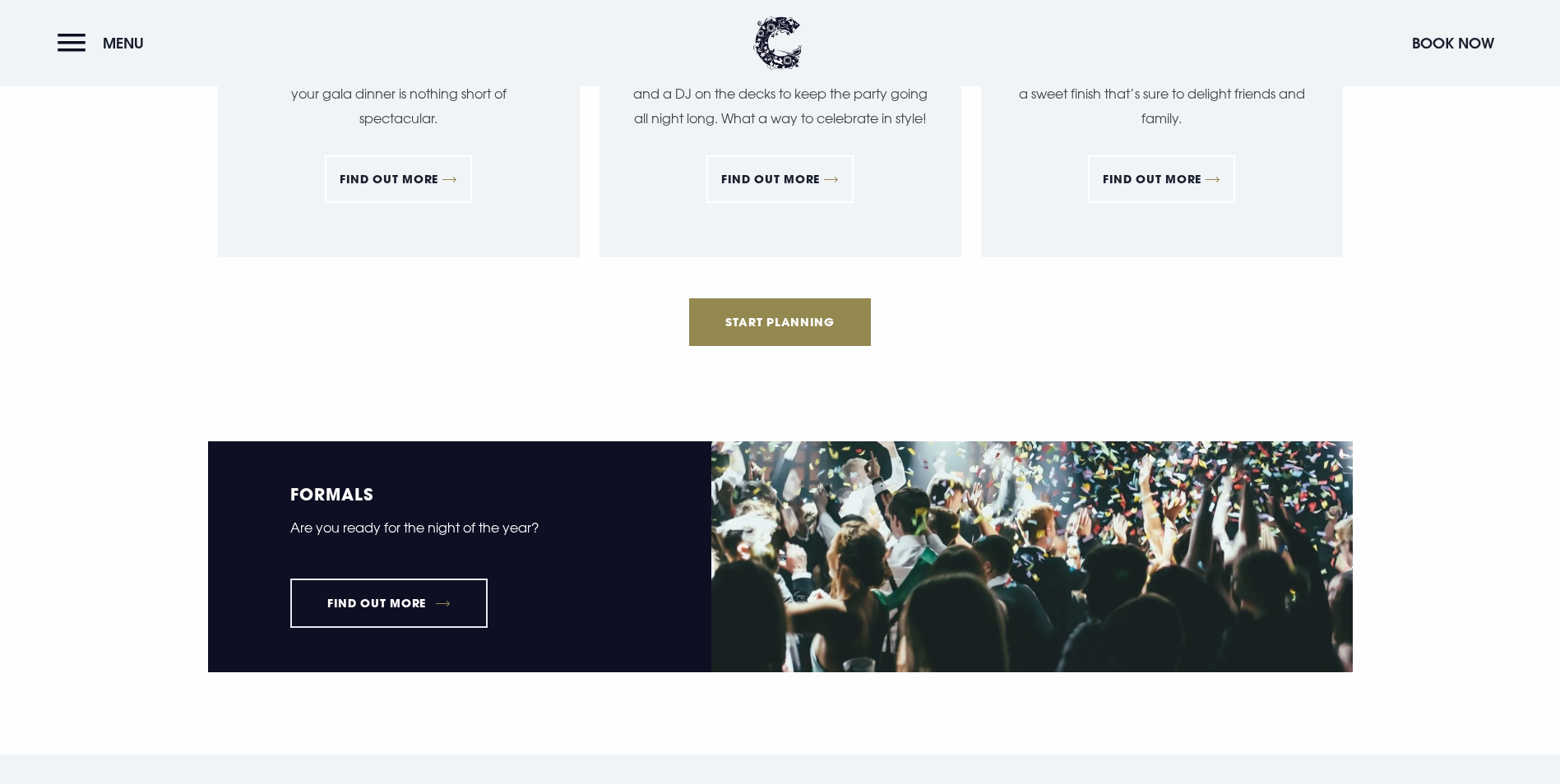
scroll to position [1972, 0]
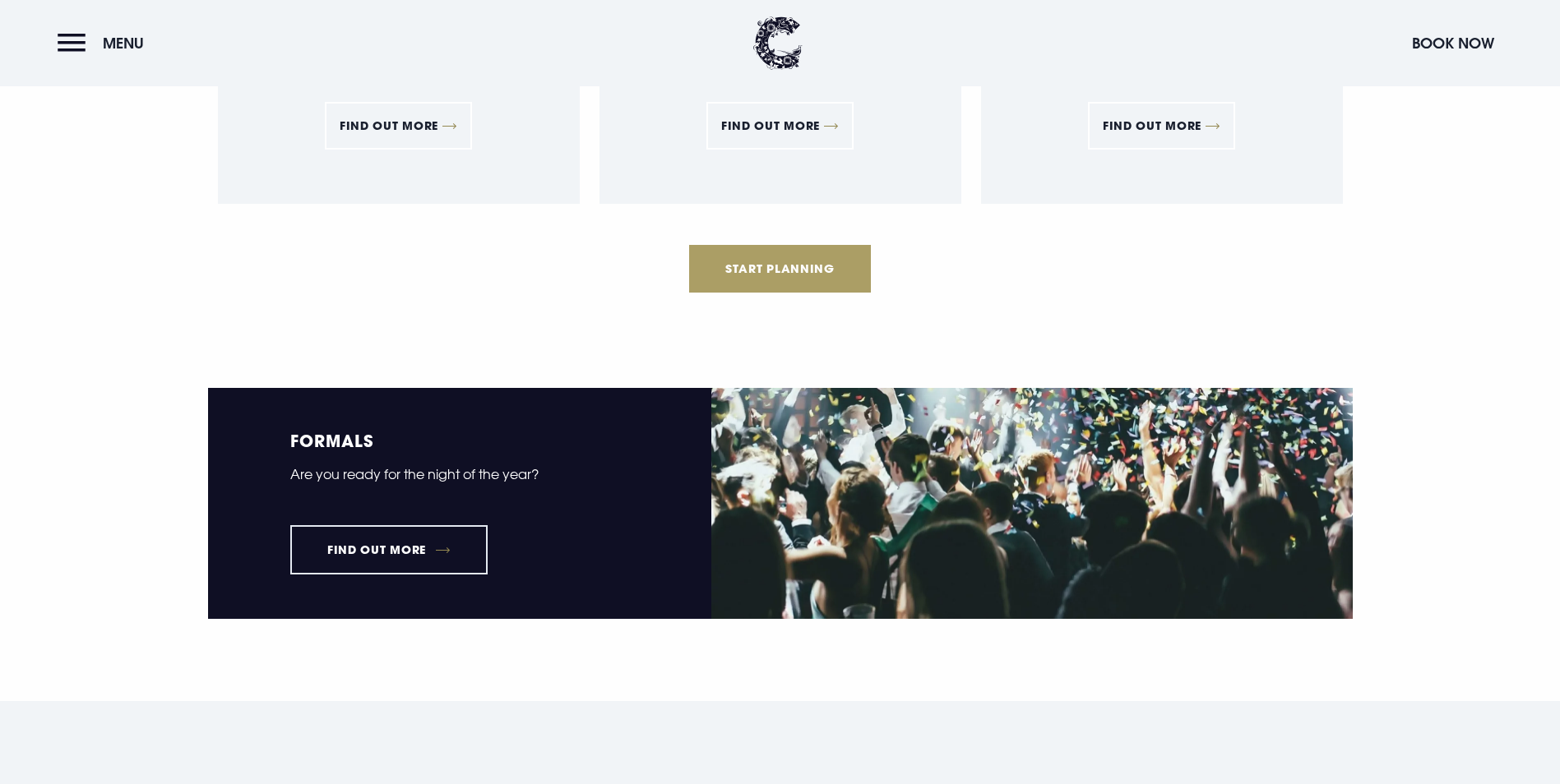
click at [780, 293] on link "Start Planning" at bounding box center [780, 268] width 183 height 48
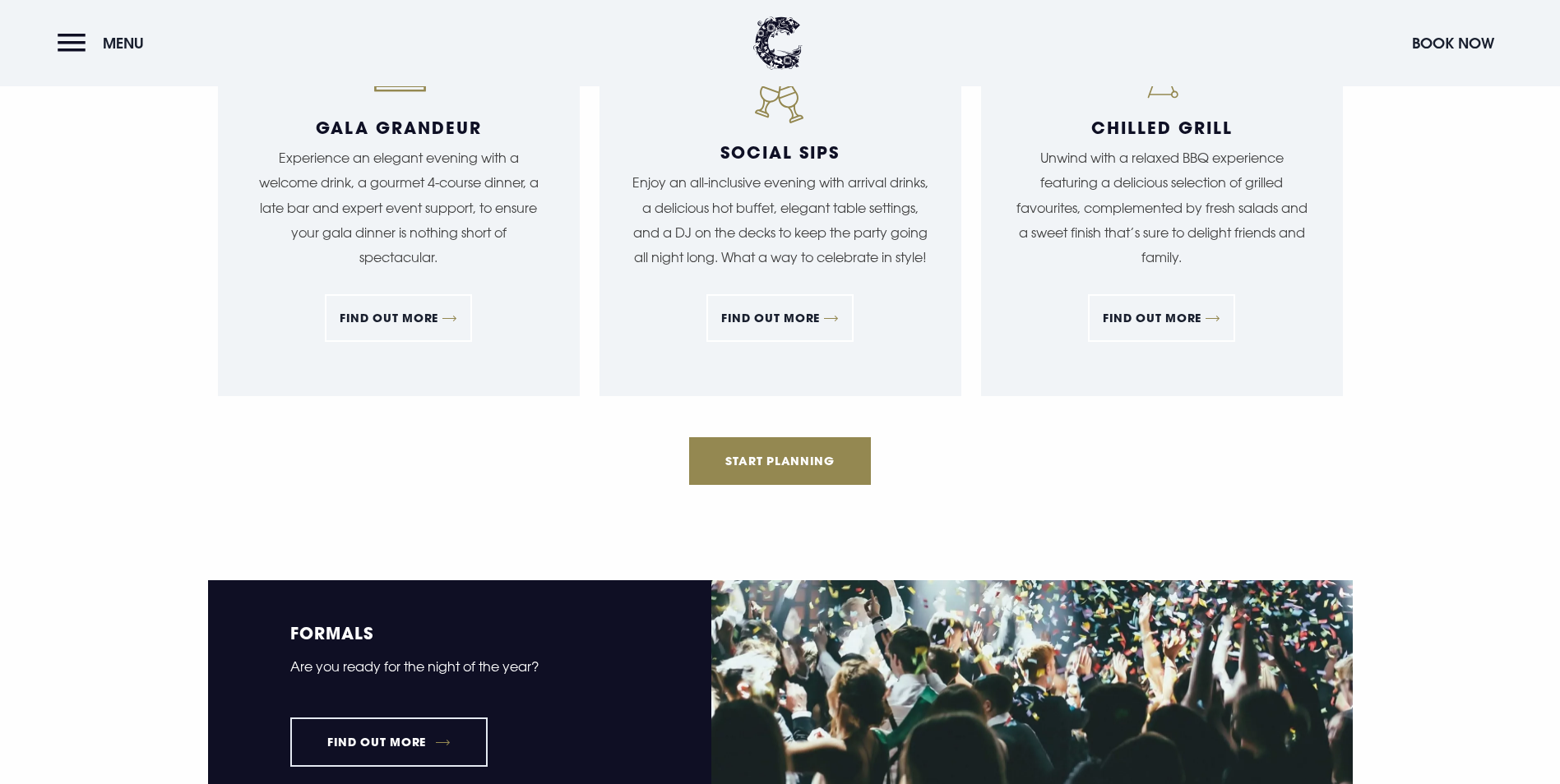
scroll to position [1808, 0]
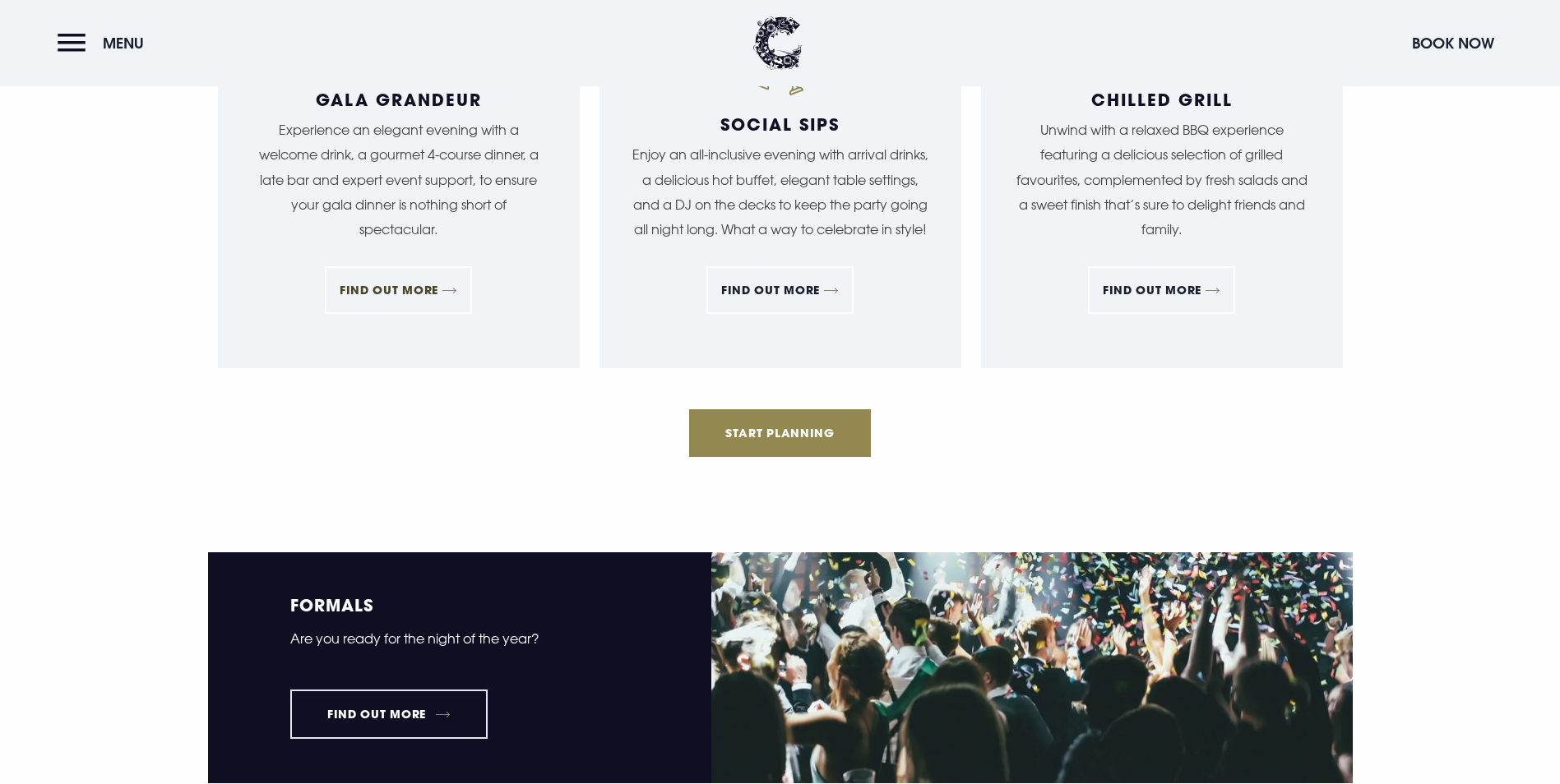
click at [414, 314] on link "FIND OUT MORE" at bounding box center [399, 290] width 148 height 48
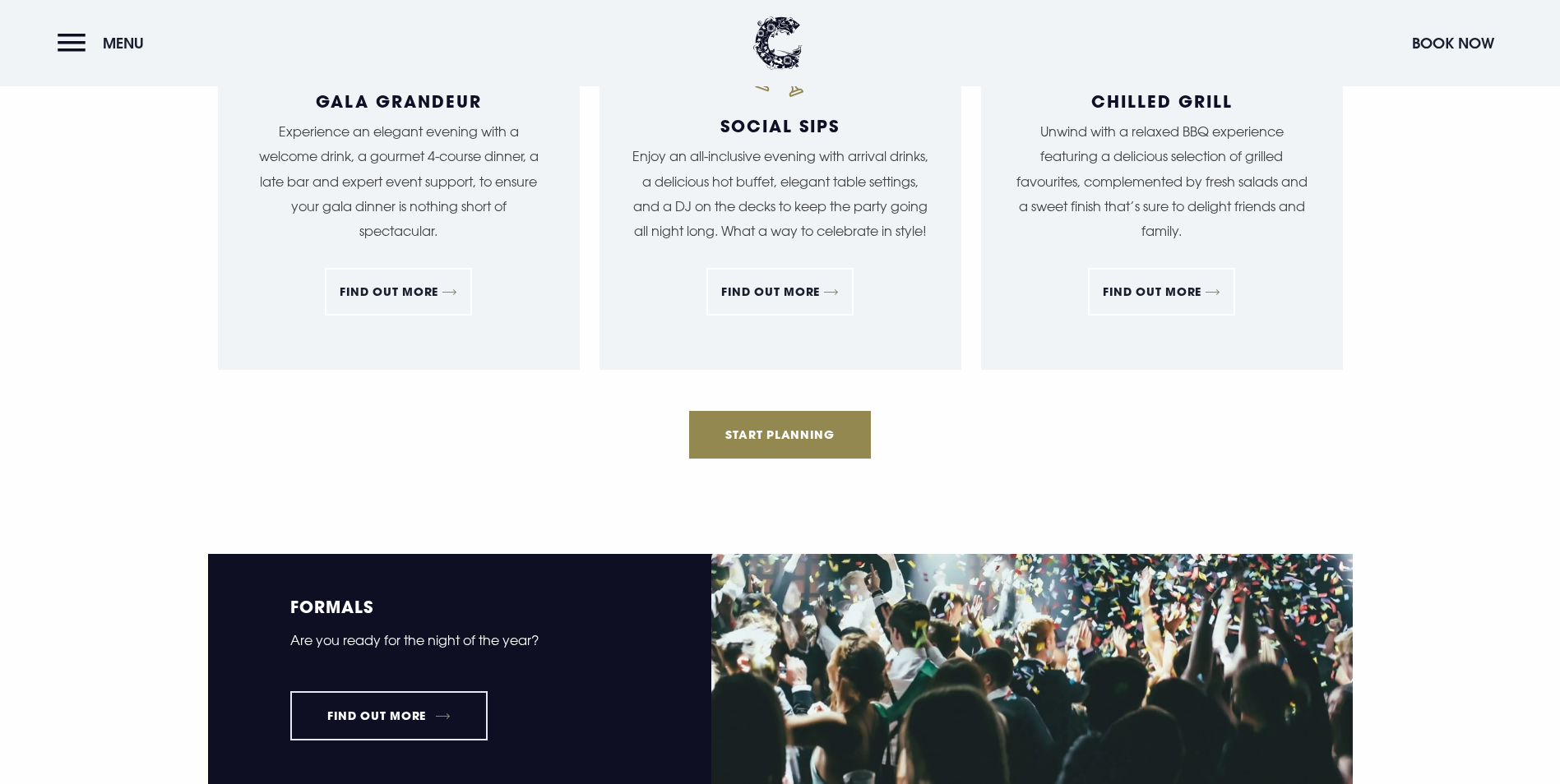
scroll to position [1808, 0]
